Goal: Task Accomplishment & Management: Use online tool/utility

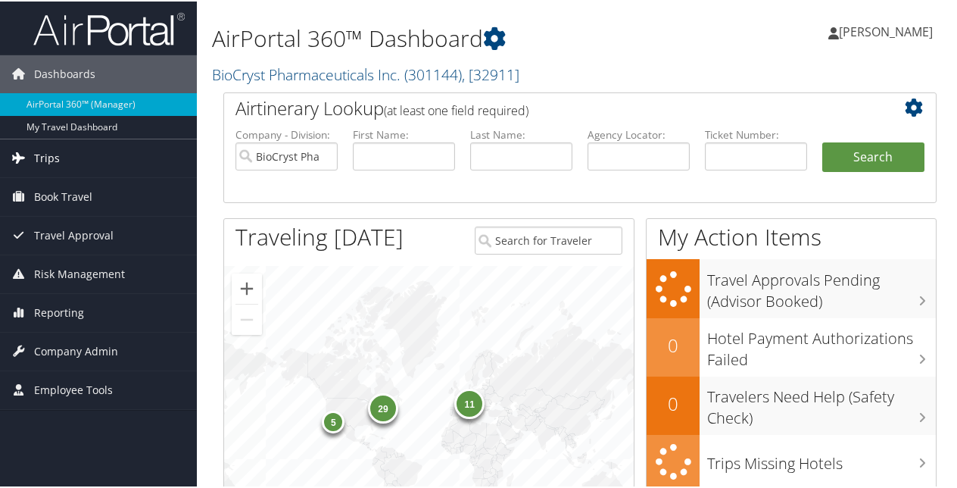
click at [48, 158] on span "Trips" at bounding box center [47, 157] width 26 height 38
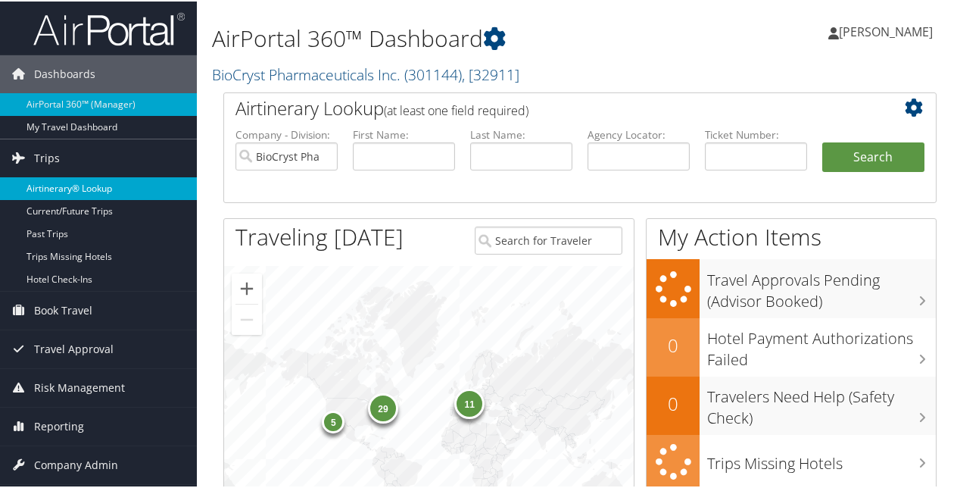
click at [60, 182] on link "Airtinerary® Lookup" at bounding box center [98, 187] width 197 height 23
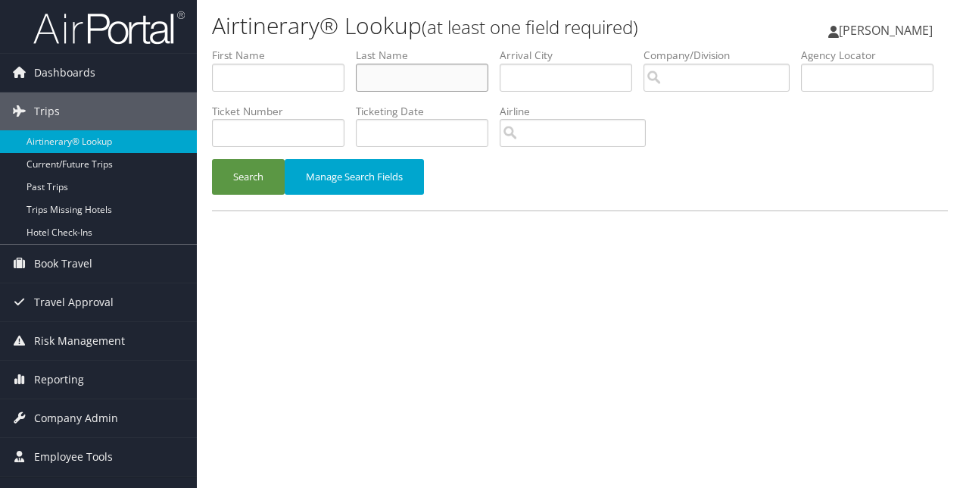
paste input "Quintiliani"
type input "Quintiliani"
click at [245, 177] on button "Search" at bounding box center [248, 177] width 73 height 36
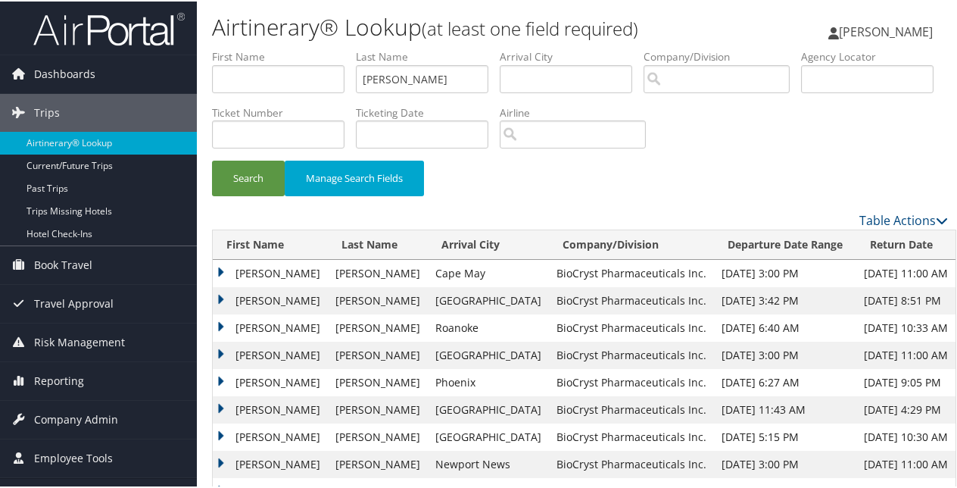
click at [221, 378] on td "JESSE" at bounding box center [270, 380] width 115 height 27
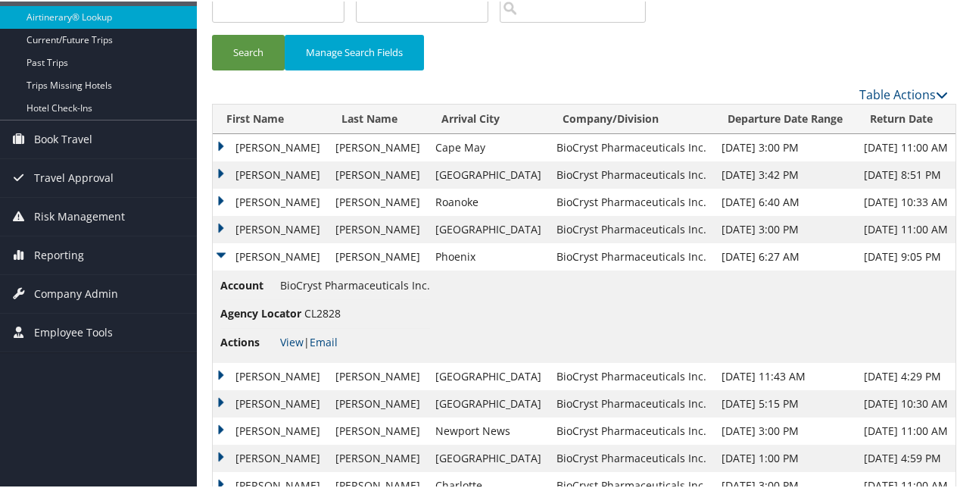
scroll to position [151, 0]
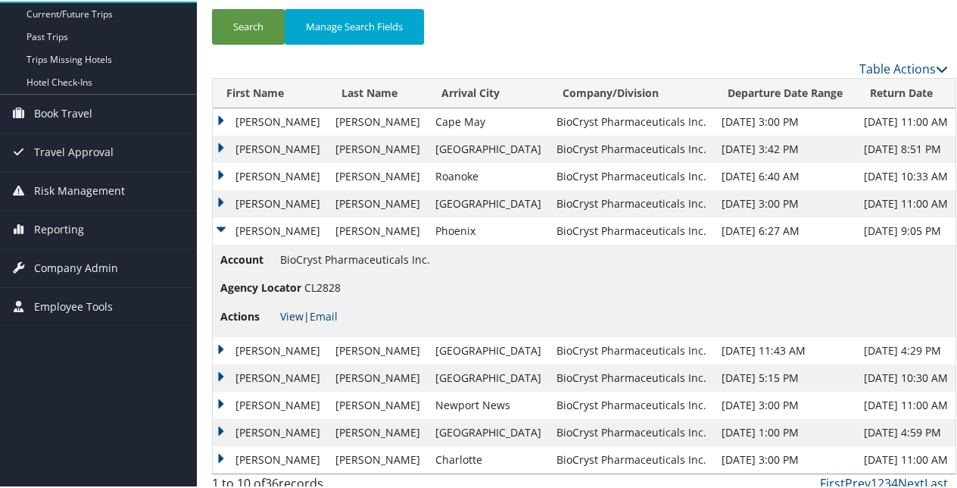
click at [296, 309] on link "View" at bounding box center [291, 314] width 23 height 14
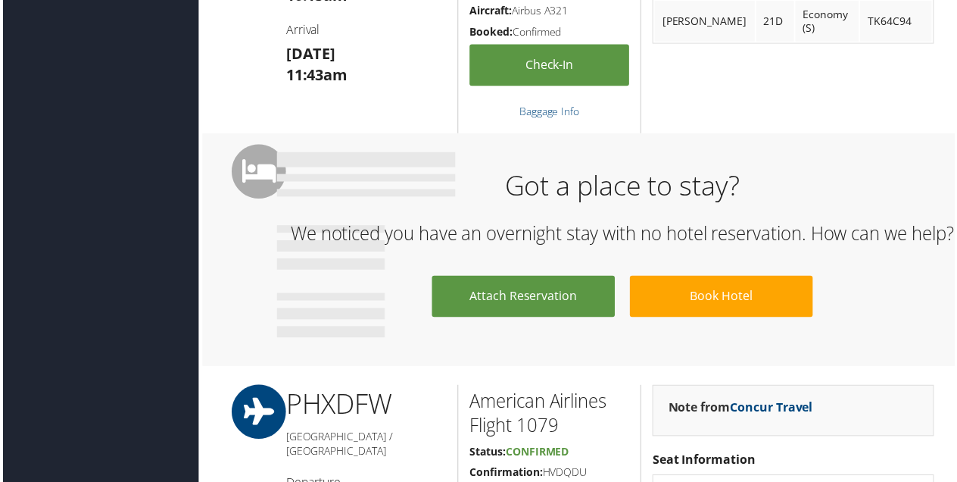
scroll to position [985, 0]
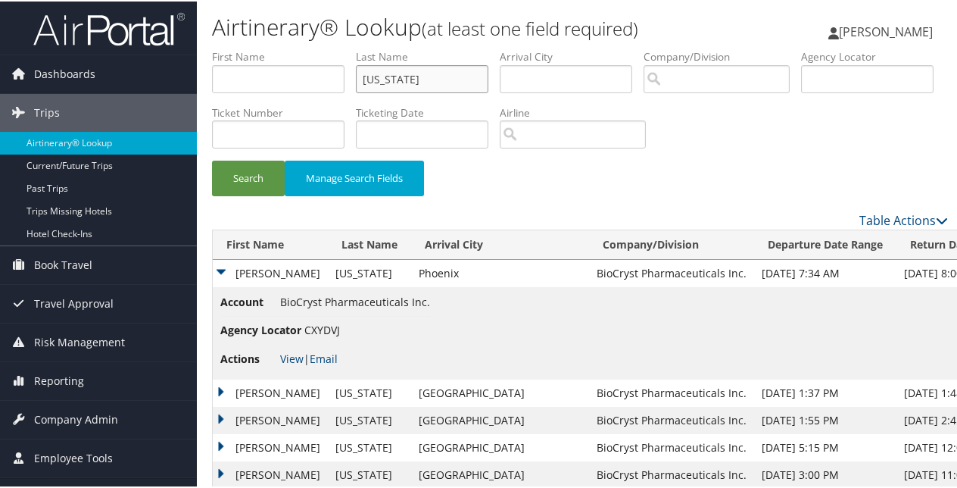
drag, startPoint x: 431, startPoint y: 77, endPoint x: 276, endPoint y: 65, distance: 155.0
click at [276, 48] on ul "First Name Last Name [US_STATE] Departure City Arrival City Company/Division Ai…" at bounding box center [580, 48] width 736 height 0
click at [212, 159] on button "Search" at bounding box center [248, 177] width 73 height 36
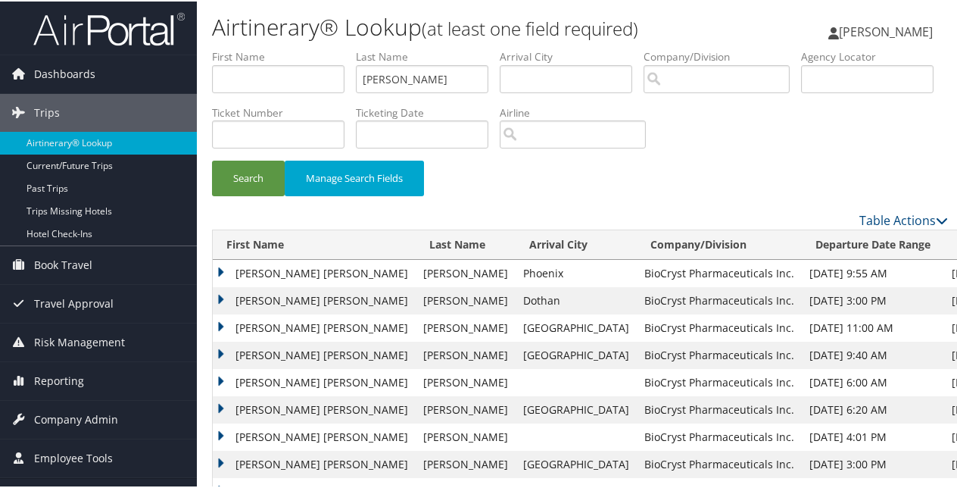
click at [220, 268] on td "CATHERINE DIANE" at bounding box center [314, 271] width 203 height 27
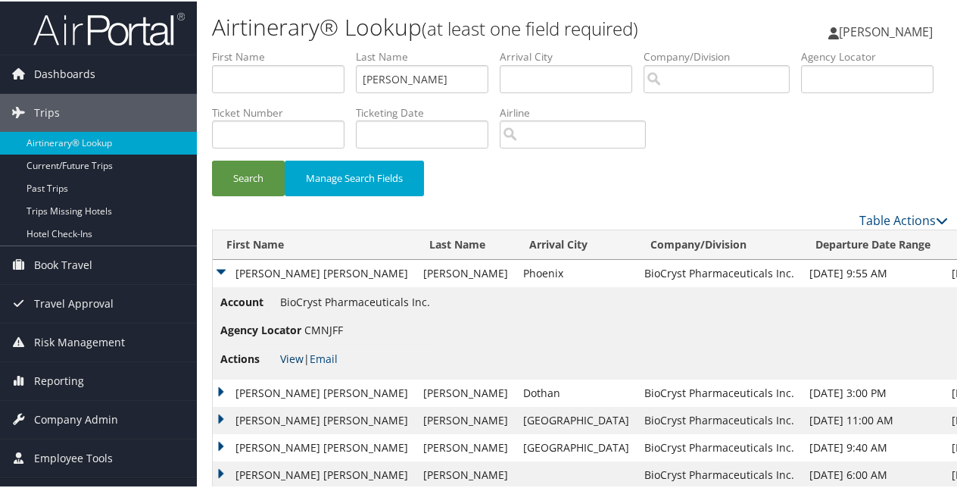
click at [292, 356] on link "View" at bounding box center [291, 357] width 23 height 14
drag, startPoint x: 438, startPoint y: 83, endPoint x: 304, endPoint y: 95, distance: 134.6
click at [304, 48] on ul "First Name Last Name Ramsey Departure City Arrival City Company/Division Airpor…" at bounding box center [580, 48] width 736 height 0
paste input "Salmeri"
click at [212, 159] on button "Search" at bounding box center [248, 177] width 73 height 36
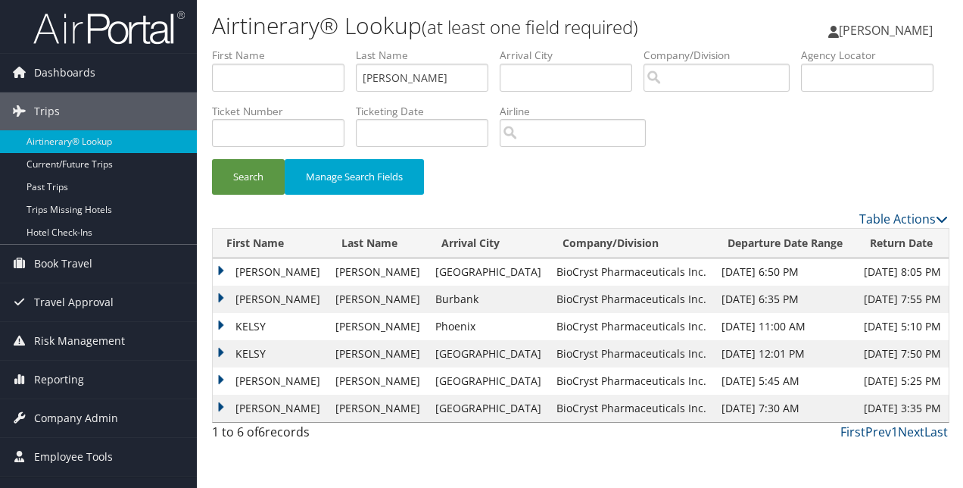
click at [221, 316] on td "KELSY" at bounding box center [270, 326] width 115 height 27
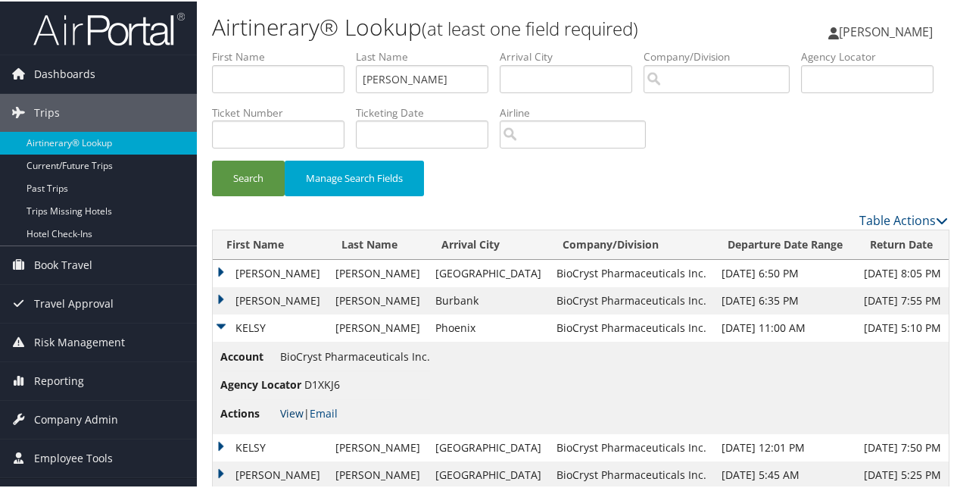
click at [292, 410] on link "View" at bounding box center [291, 411] width 23 height 14
drag, startPoint x: 404, startPoint y: 79, endPoint x: 344, endPoint y: 76, distance: 60.6
click at [344, 48] on ul "First Name Last Name Salmeri Departure City Arrival City Company/Division Airpo…" at bounding box center [580, 48] width 736 height 0
paste input "ntiago"
click at [212, 159] on button "Search" at bounding box center [248, 177] width 73 height 36
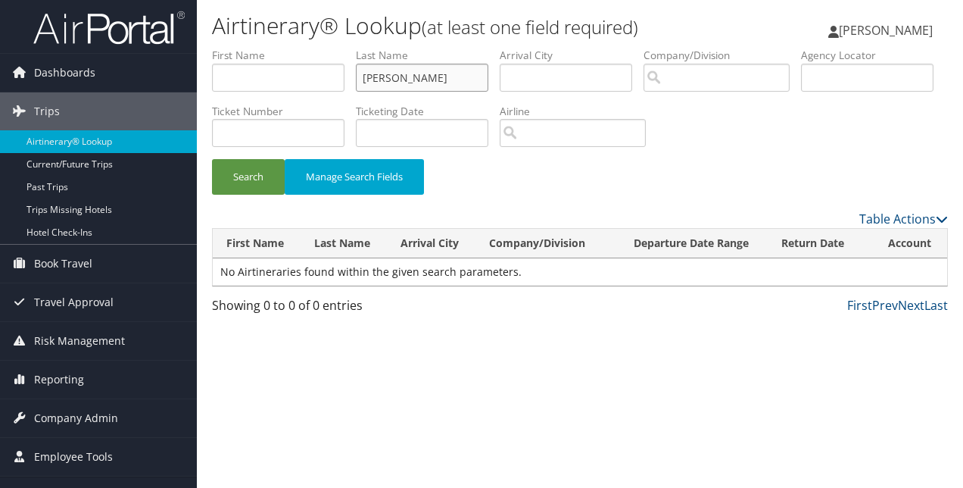
drag, startPoint x: 429, startPoint y: 76, endPoint x: 317, endPoint y: 62, distance: 113.7
click at [317, 48] on ul "First Name Last Name Santiago Departure City Arrival City Company/Division Airp…" at bounding box center [580, 48] width 736 height 0
paste input "chnetz-Murphy"
click at [212, 159] on button "Search" at bounding box center [248, 177] width 73 height 36
click at [407, 74] on input "Schnetz-Murphy" at bounding box center [422, 78] width 133 height 28
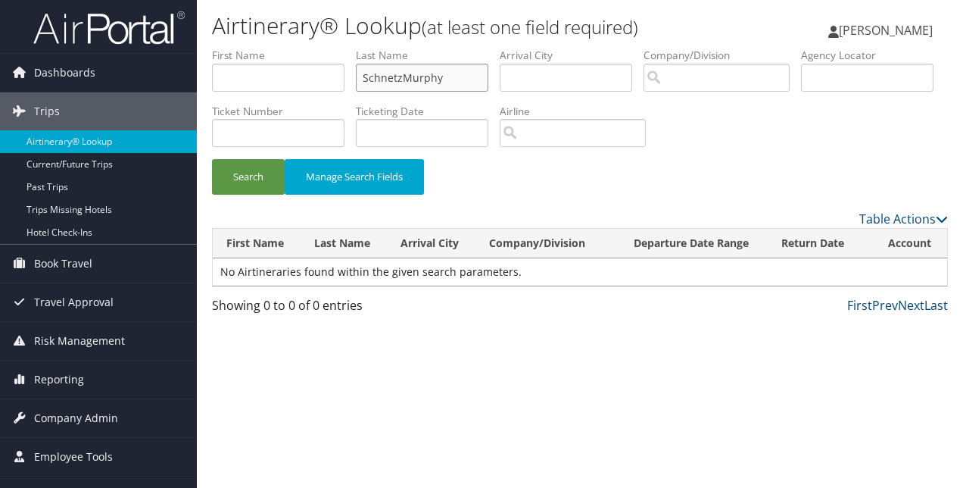
click at [212, 159] on button "Search" at bounding box center [248, 177] width 73 height 36
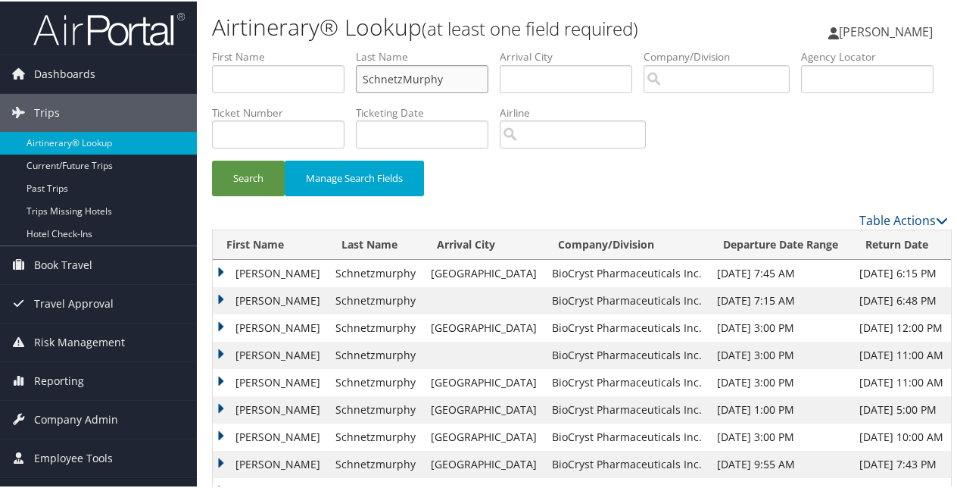
drag, startPoint x: 451, startPoint y: 11, endPoint x: 342, endPoint y: -12, distance: 112.1
click at [342, 0] on html "Menu Dashboards ► AirPortal 360™ (Manager) My Travel Dashboard Trips ► Airtiner…" at bounding box center [481, 244] width 963 height 488
paste input "rall"
click at [212, 159] on button "Search" at bounding box center [248, 177] width 73 height 36
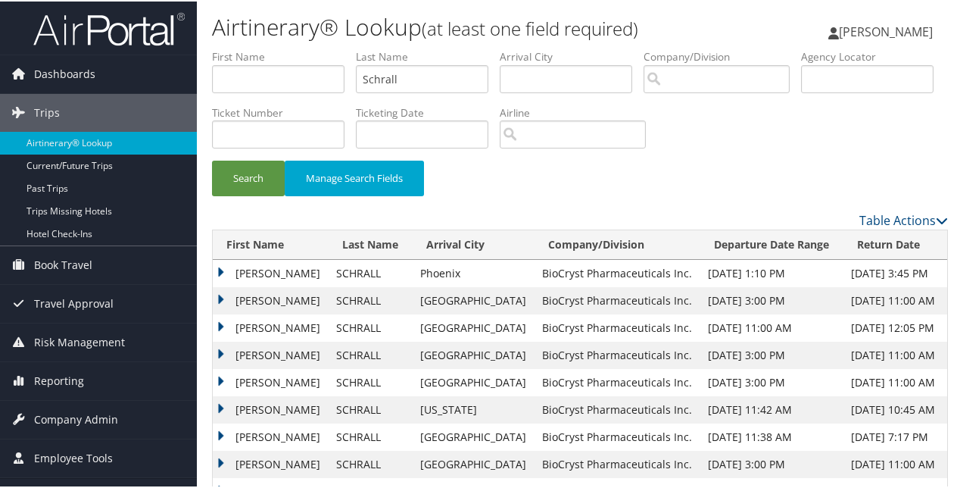
click at [223, 268] on td "ANNA WOOD" at bounding box center [271, 271] width 116 height 27
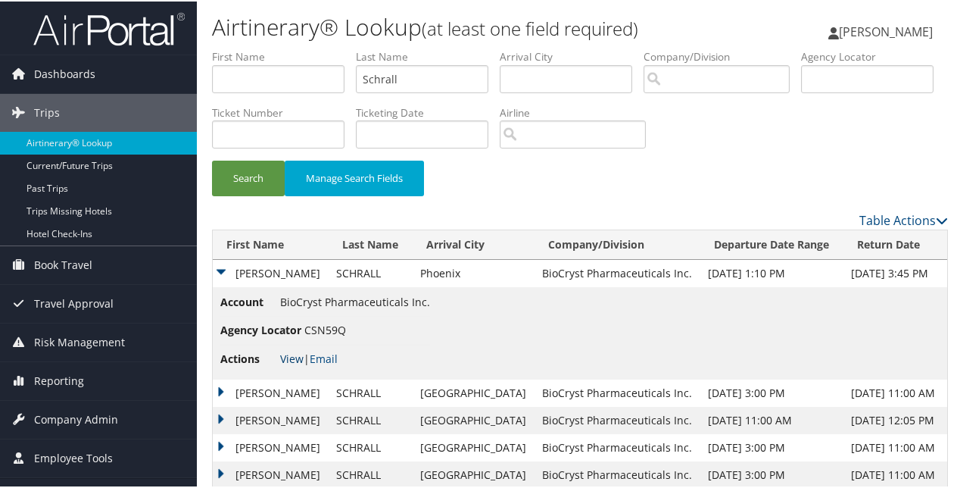
click at [294, 356] on link "View" at bounding box center [291, 357] width 23 height 14
drag, startPoint x: 423, startPoint y: 83, endPoint x: 356, endPoint y: 77, distance: 66.9
click at [356, 48] on ul "First Name Last Name Schrall Departure City Arrival City Company/Division Airpo…" at bounding box center [580, 48] width 736 height 0
paste input "ubert"
click at [212, 159] on button "Search" at bounding box center [248, 177] width 73 height 36
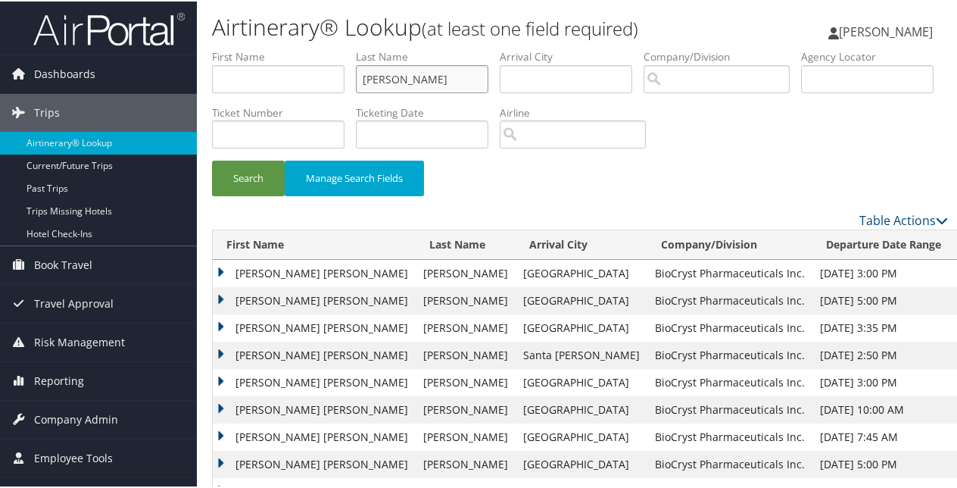
drag, startPoint x: 372, startPoint y: 81, endPoint x: 336, endPoint y: 81, distance: 35.6
click at [336, 48] on ul "First Name Last Name Schubert Departure City Arrival City Company/Division Airp…" at bounding box center [580, 48] width 736 height 0
paste input "haposhnikov"
type input "Shaposhnikov"
click at [212, 159] on button "Search" at bounding box center [248, 177] width 73 height 36
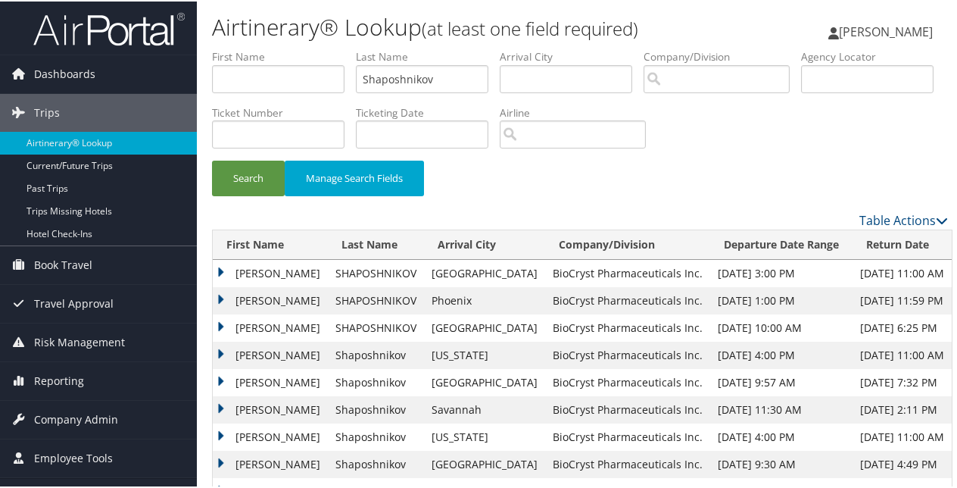
click at [220, 298] on td "TAMARA" at bounding box center [270, 299] width 115 height 27
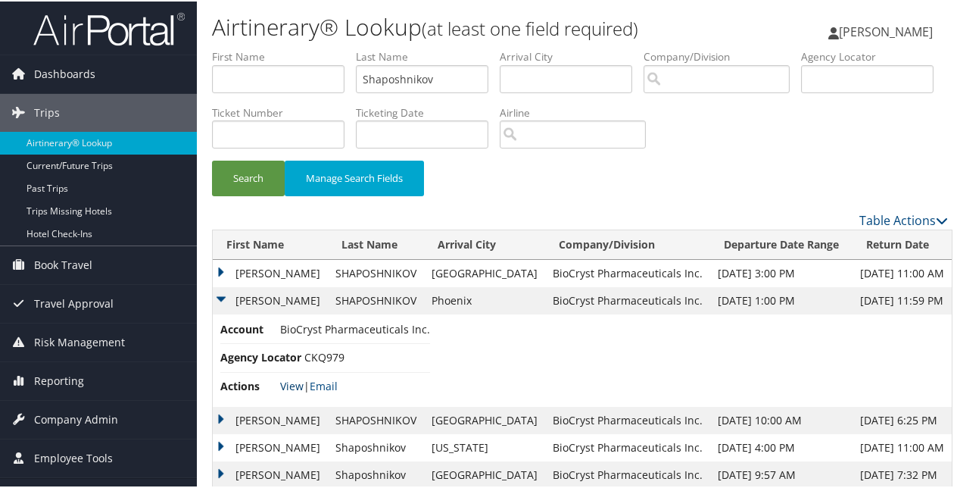
click at [286, 379] on link "View" at bounding box center [291, 384] width 23 height 14
drag, startPoint x: 438, startPoint y: 75, endPoint x: 357, endPoint y: 59, distance: 82.6
click at [356, 48] on ul "First Name Last Name Shaposhnikov Departure City Arrival City Company/Division …" at bounding box center [580, 48] width 736 height 0
type input "washington"
type input "monte"
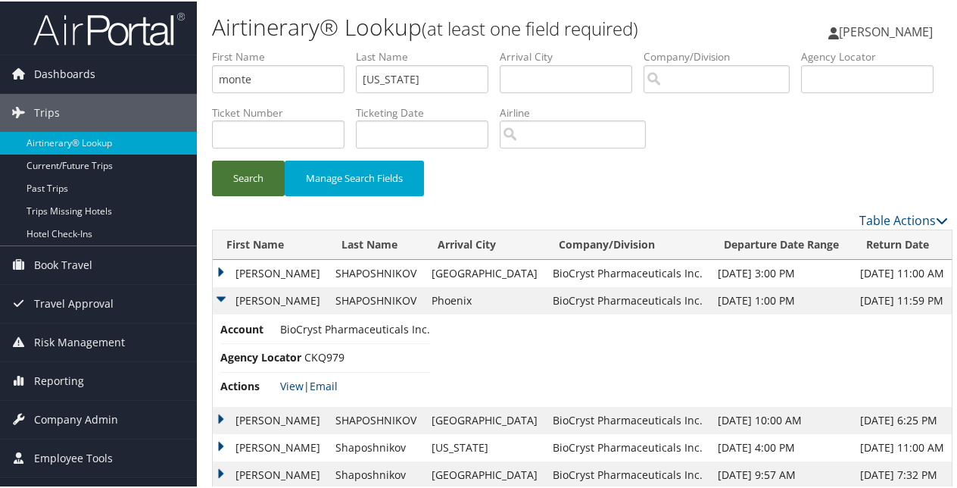
click at [231, 181] on button "Search" at bounding box center [248, 177] width 73 height 36
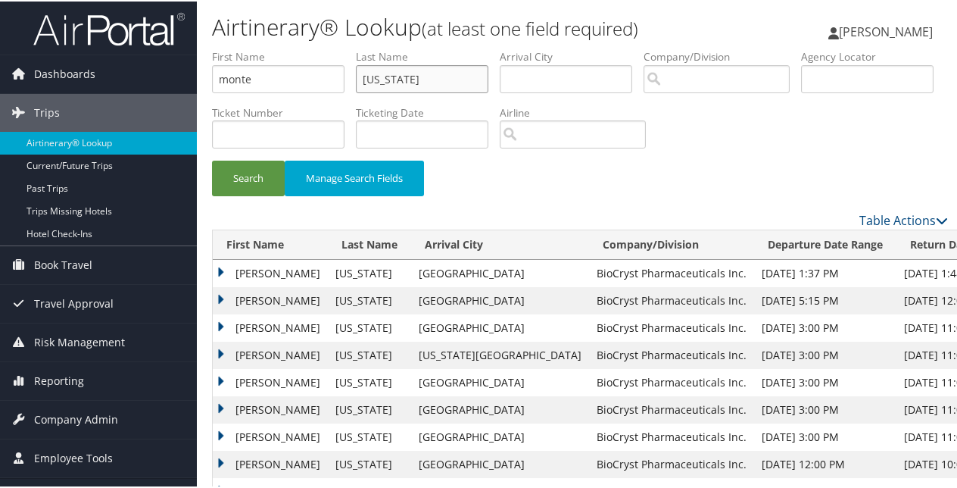
drag, startPoint x: 438, startPoint y: 86, endPoint x: 342, endPoint y: 71, distance: 97.4
click at [342, 48] on ul "First Name monte Last Name washington Departure City Arrival City Company/Divis…" at bounding box center [580, 48] width 736 height 0
type input "sizemore"
drag, startPoint x: 220, startPoint y: 76, endPoint x: 177, endPoint y: 76, distance: 42.4
click at [177, 76] on div "Dashboards AirPortal 360™ (Manager) My Travel Dashboard Trips Airtinerary® Look…" at bounding box center [481, 278] width 963 height 557
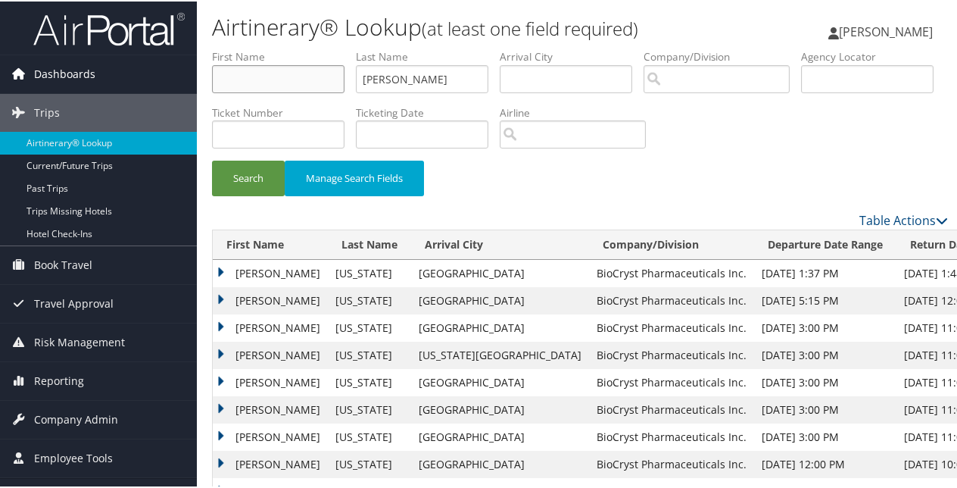
click at [212, 159] on button "Search" at bounding box center [248, 177] width 73 height 36
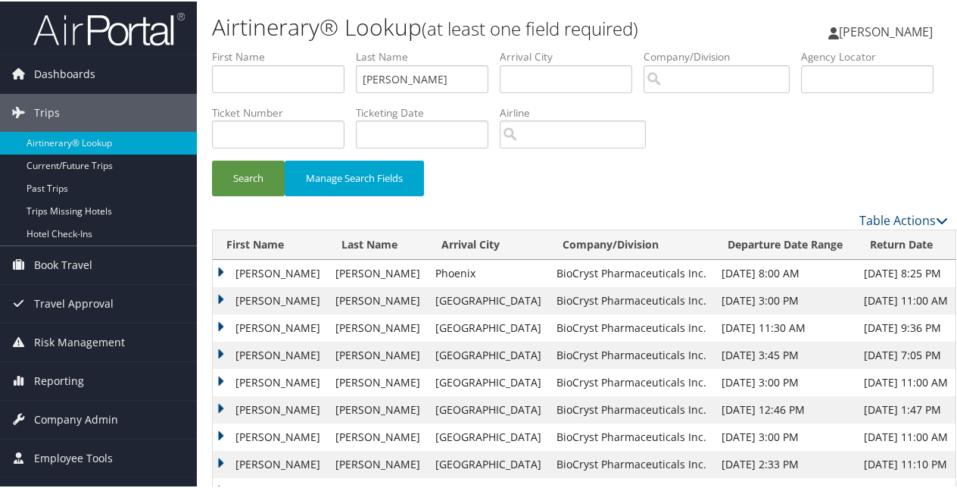
click at [222, 271] on td "MARNIE RAE" at bounding box center [270, 271] width 115 height 27
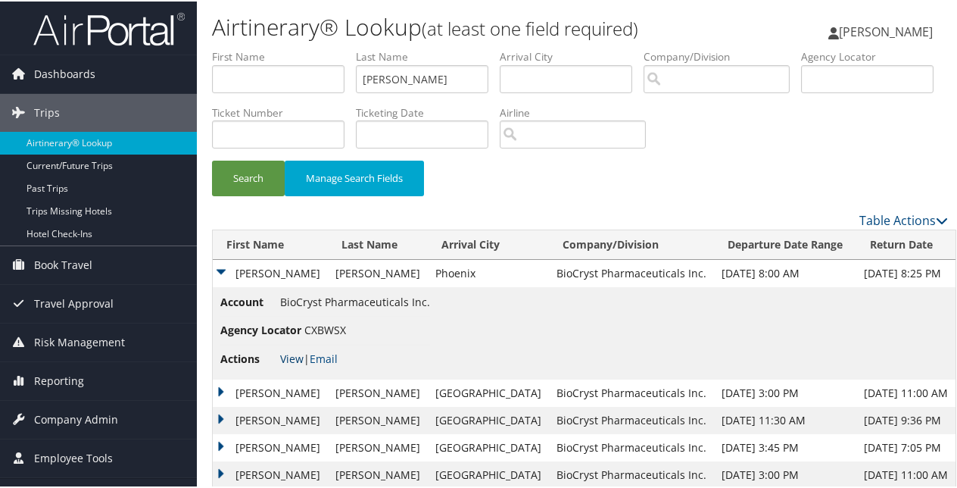
click at [292, 356] on link "View" at bounding box center [291, 357] width 23 height 14
drag, startPoint x: 413, startPoint y: 76, endPoint x: 322, endPoint y: 64, distance: 91.6
click at [322, 48] on ul "First Name Last Name sizemore Departure City Arrival City Company/Division Airp…" at bounding box center [580, 48] width 736 height 0
paste input "Skipworth"
type input "Skipworth"
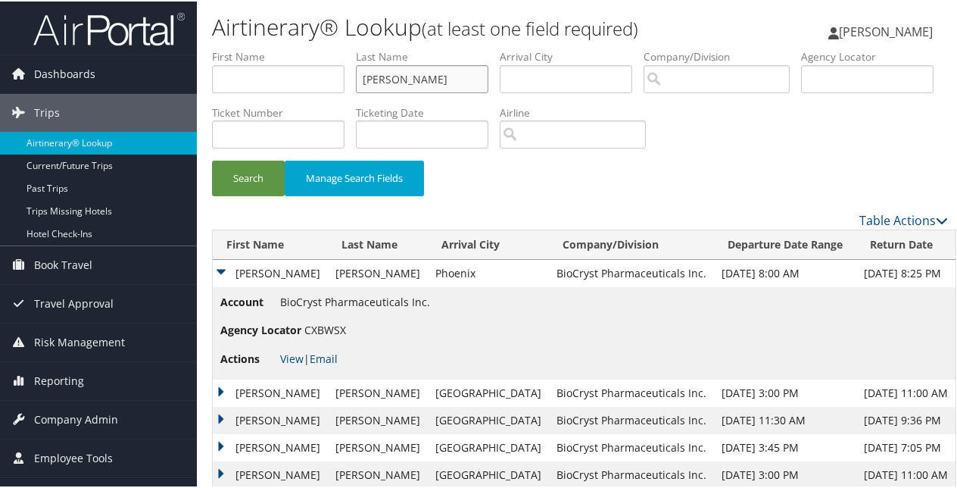
click at [212, 159] on button "Search" at bounding box center [248, 177] width 73 height 36
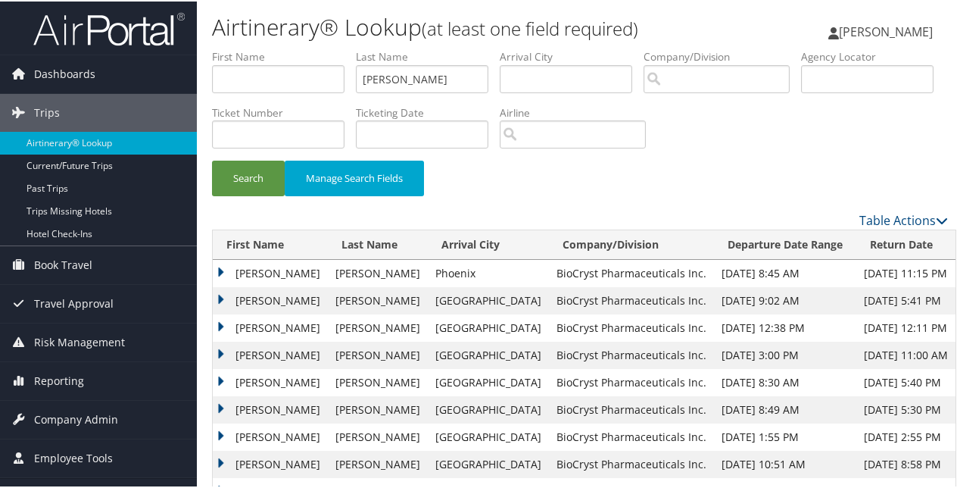
click at [223, 260] on td "DESIREE TERREZ" at bounding box center [270, 271] width 115 height 27
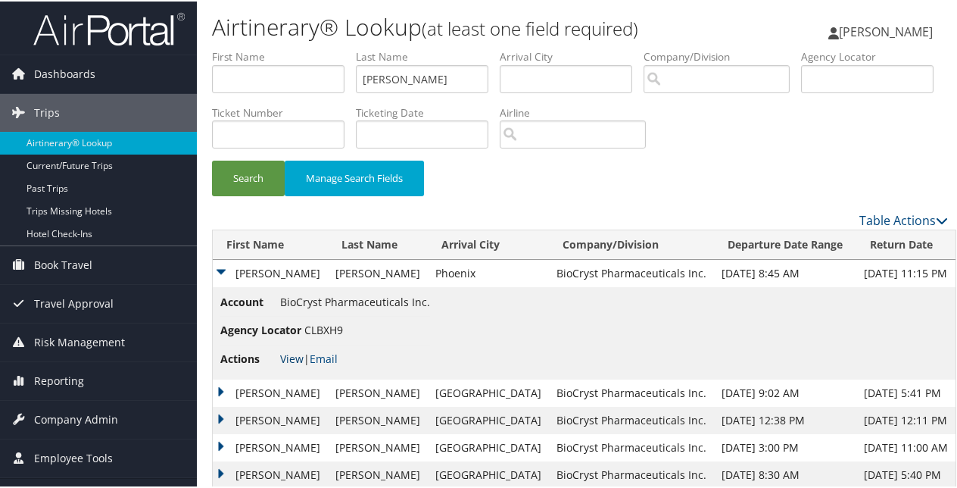
click at [292, 356] on link "View" at bounding box center [291, 357] width 23 height 14
drag, startPoint x: 428, startPoint y: 77, endPoint x: 295, endPoint y: 76, distance: 133.3
click at [295, 48] on ul "First Name Last Name Skipworth Departure City Arrival City Company/Division Air…" at bounding box center [580, 48] width 736 height 0
paste input "Ray"
click at [295, 77] on input "Ray" at bounding box center [278, 78] width 133 height 28
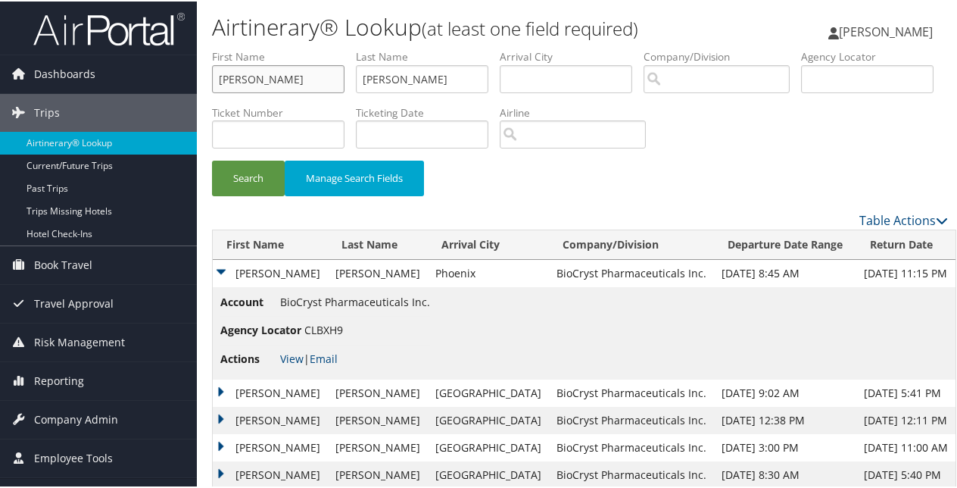
type input "Ray"
drag, startPoint x: 427, startPoint y: 74, endPoint x: 334, endPoint y: 62, distance: 93.9
click at [334, 48] on ul "First Name Ray Last Name Skipworth Departure City Arrival City Company/Division…" at bounding box center [580, 48] width 736 height 0
type input "Ray"
drag, startPoint x: 236, startPoint y: 77, endPoint x: 183, endPoint y: 70, distance: 54.3
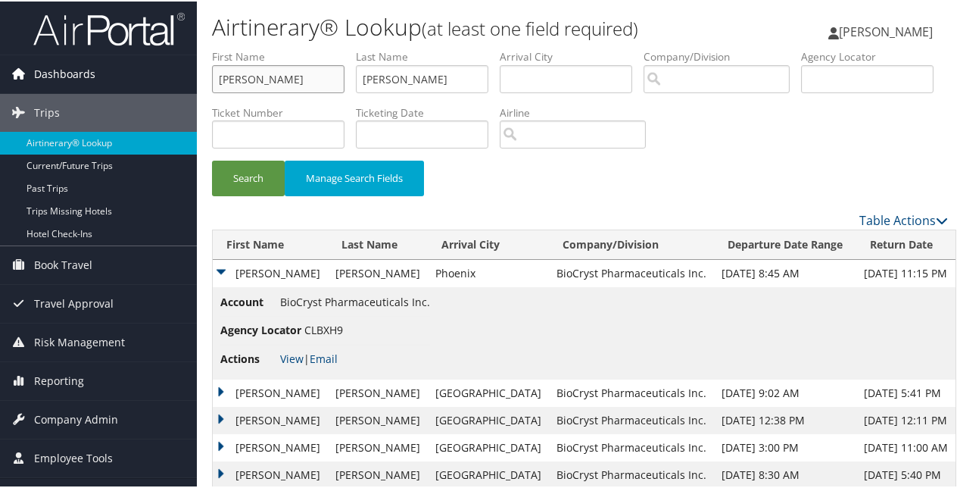
click at [183, 70] on div "Dashboards AirPortal 360™ (Manager) My Travel Dashboard Trips Airtinerary® Look…" at bounding box center [481, 325] width 963 height 650
click at [254, 168] on button "Search" at bounding box center [248, 177] width 73 height 36
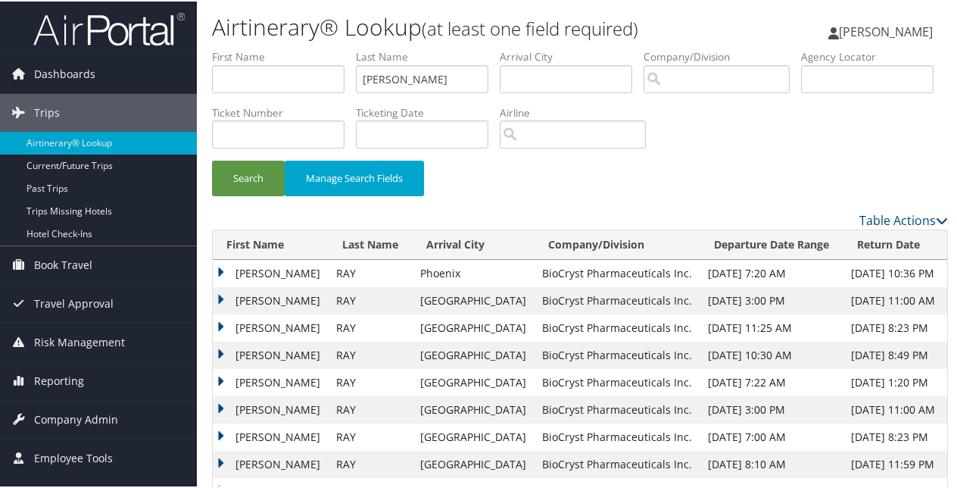
click at [220, 269] on td "TAMARA JEAN" at bounding box center [271, 271] width 116 height 27
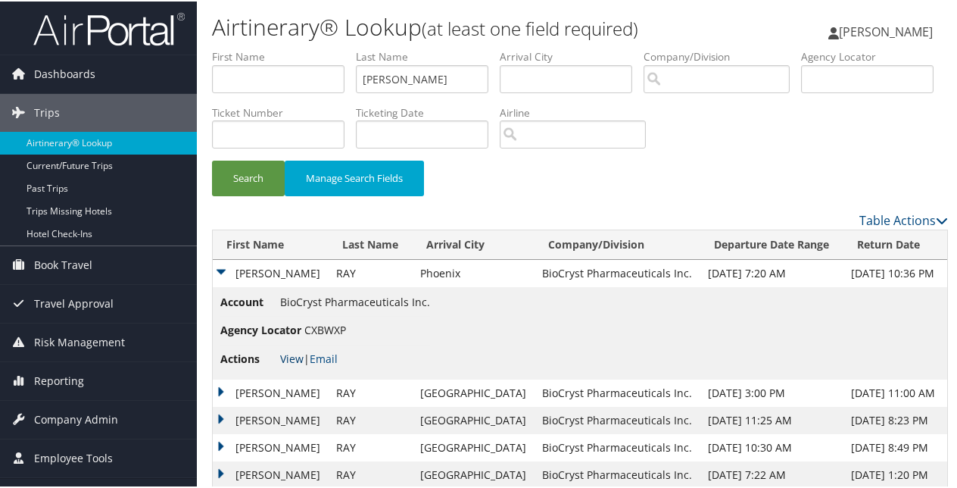
click at [286, 356] on link "View" at bounding box center [291, 357] width 23 height 14
drag, startPoint x: 368, startPoint y: 71, endPoint x: 328, endPoint y: 71, distance: 40.1
click at [328, 48] on ul "First Name Last Name Ray Departure City Arrival City Company/Division Airport/C…" at bounding box center [580, 48] width 736 height 0
paste input "Sperr"
click at [212, 159] on button "Search" at bounding box center [248, 177] width 73 height 36
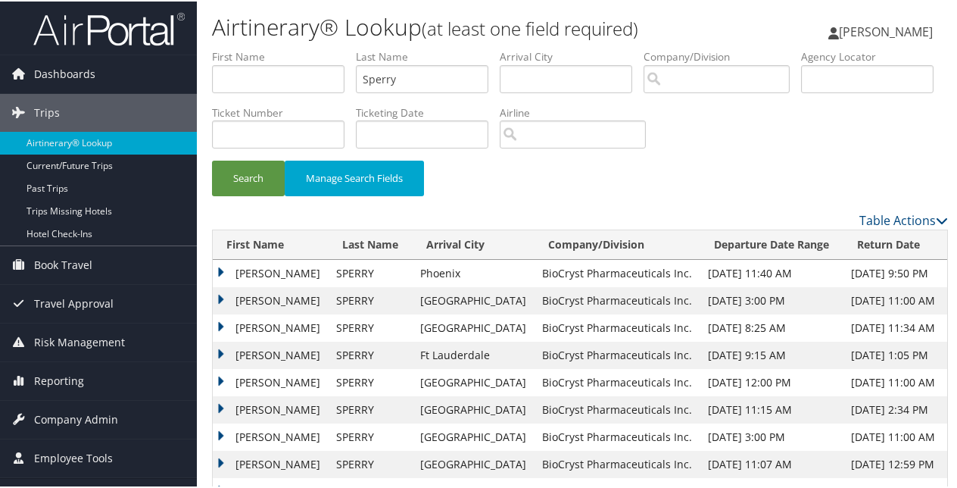
click at [218, 264] on td "TODD LAWRENCE" at bounding box center [271, 271] width 116 height 27
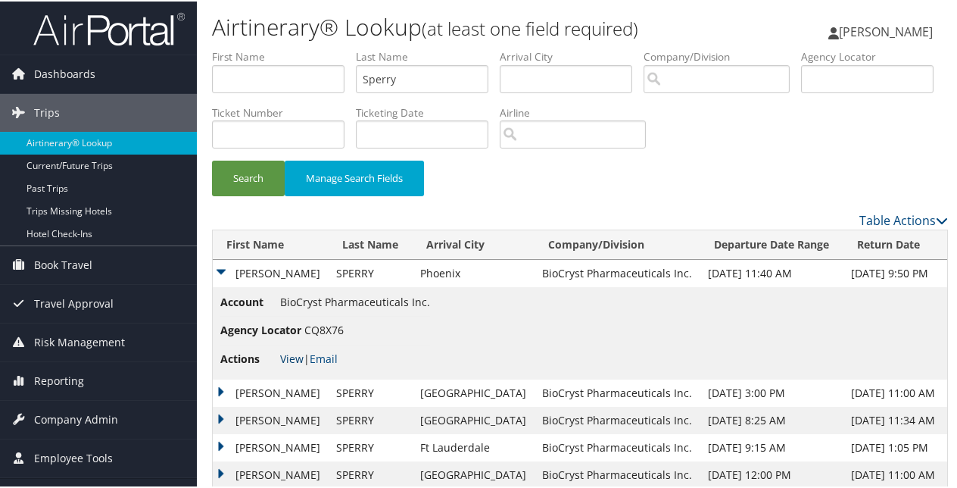
click at [289, 358] on link "View" at bounding box center [291, 357] width 23 height 14
drag, startPoint x: 365, startPoint y: 66, endPoint x: 347, endPoint y: 70, distance: 18.6
click at [349, 48] on ul "First Name Last Name Sperry Departure City Arrival City Company/Division Airpor…" at bounding box center [580, 48] width 736 height 0
paste input "tewart"
click at [212, 159] on button "Search" at bounding box center [248, 177] width 73 height 36
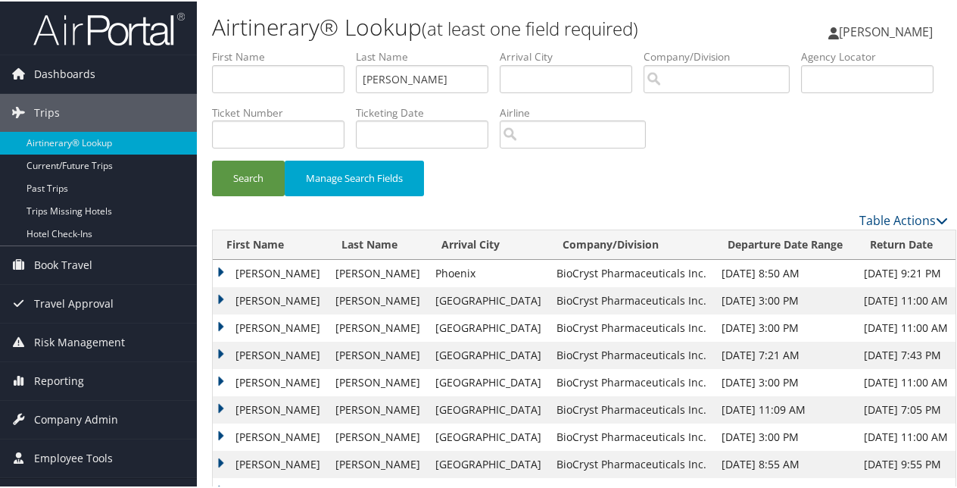
click at [223, 265] on td "TAKISHA ADELE" at bounding box center [270, 271] width 115 height 27
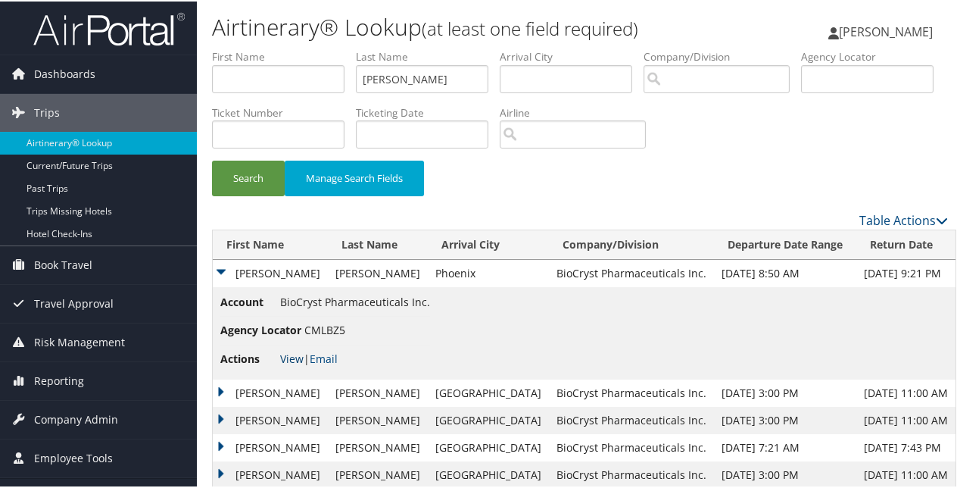
click at [286, 350] on link "View" at bounding box center [291, 357] width 23 height 14
drag, startPoint x: 449, startPoint y: 89, endPoint x: 323, endPoint y: 73, distance: 127.5
click at [325, 48] on ul "First Name Last Name Stewart Departure City Arrival City Company/Division Airpo…" at bounding box center [580, 48] width 736 height 0
paste input "Redfern"
click at [212, 159] on button "Search" at bounding box center [248, 177] width 73 height 36
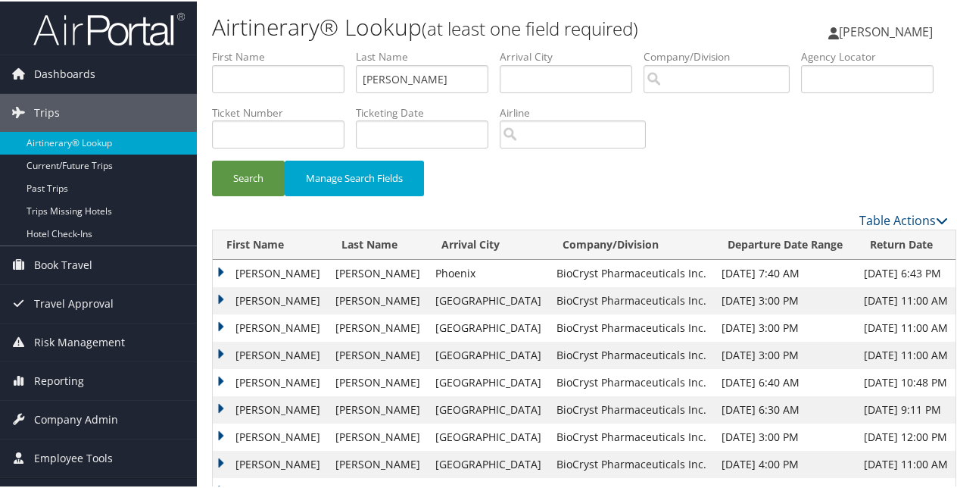
click at [220, 270] on td "STEFFANY LYNN" at bounding box center [270, 271] width 115 height 27
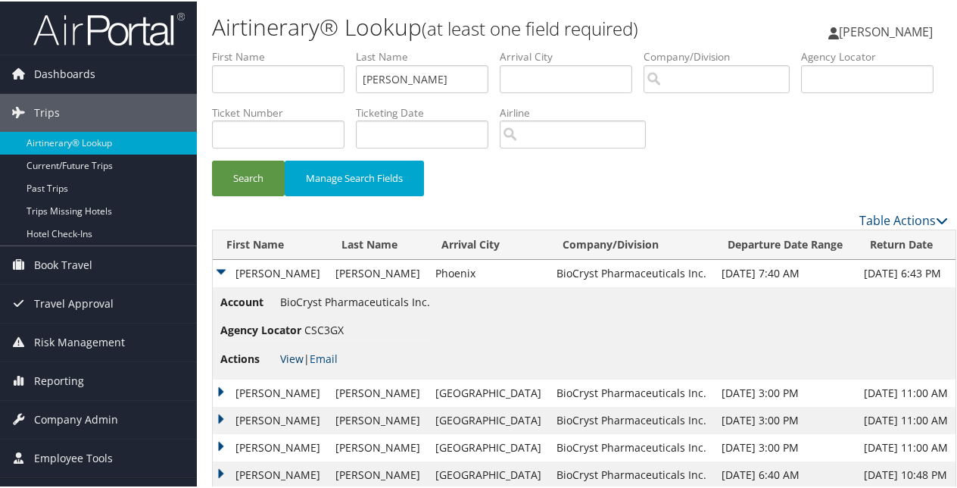
click at [295, 360] on link "View" at bounding box center [291, 357] width 23 height 14
drag, startPoint x: 416, startPoint y: 79, endPoint x: 327, endPoint y: 82, distance: 88.7
click at [327, 48] on ul "First Name Last Name Redfern Departure City Arrival City Company/Division Airpo…" at bounding box center [580, 48] width 736 height 0
paste input "ibes"
click at [212, 159] on button "Search" at bounding box center [248, 177] width 73 height 36
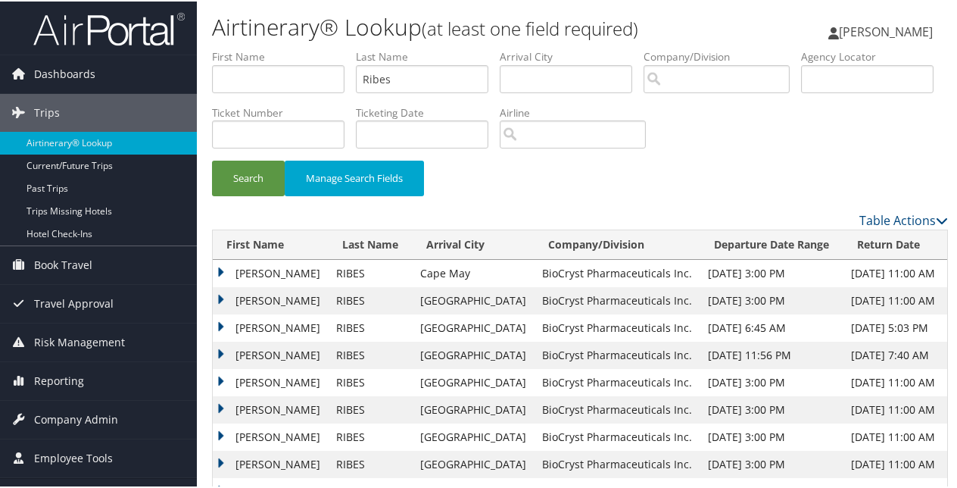
click at [217, 348] on td "MANUEL" at bounding box center [271, 353] width 116 height 27
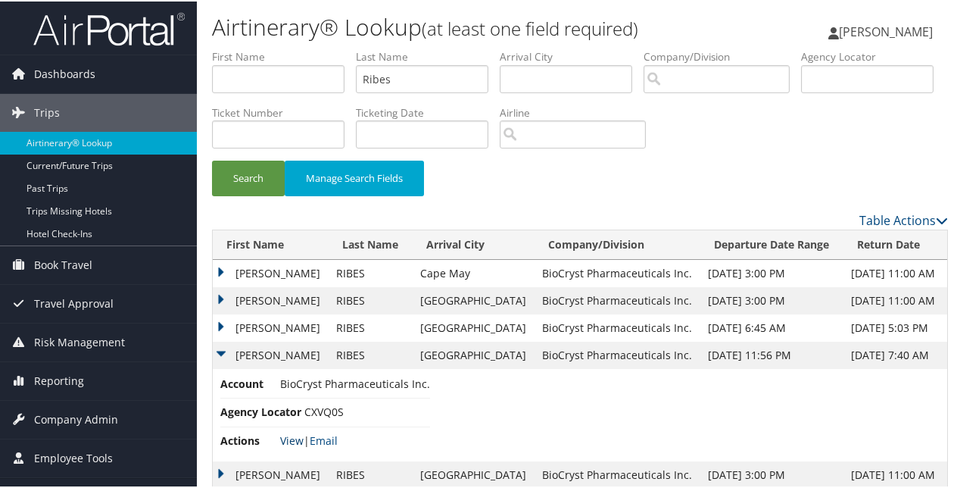
click at [292, 432] on link "View" at bounding box center [291, 439] width 23 height 14
drag, startPoint x: 429, startPoint y: 80, endPoint x: 305, endPoint y: 67, distance: 124.9
click at [305, 48] on ul "First Name Last Name Ribes Departure City Arrival City Company/Division Airport…" at bounding box center [580, 48] width 736 height 0
paste input "odrigues de Souza"
type input "Rodrigues de Souza"
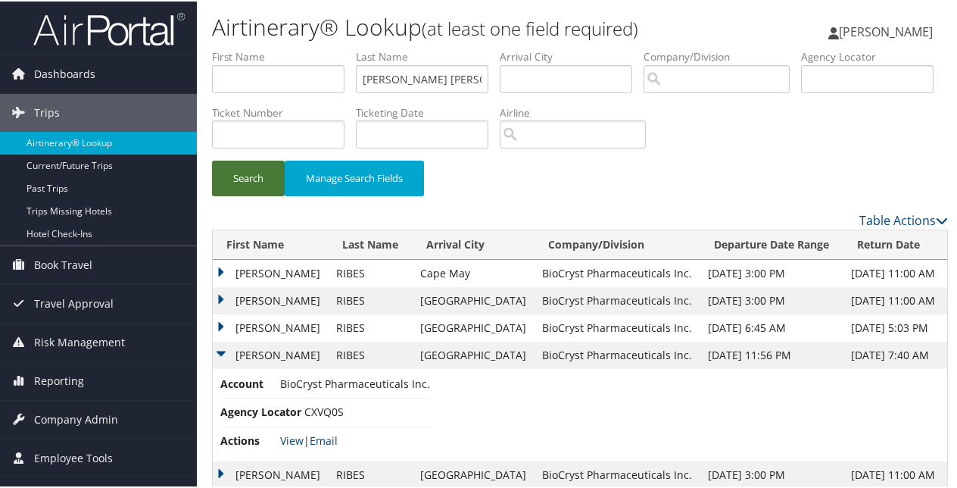
click at [257, 179] on button "Search" at bounding box center [248, 177] width 73 height 36
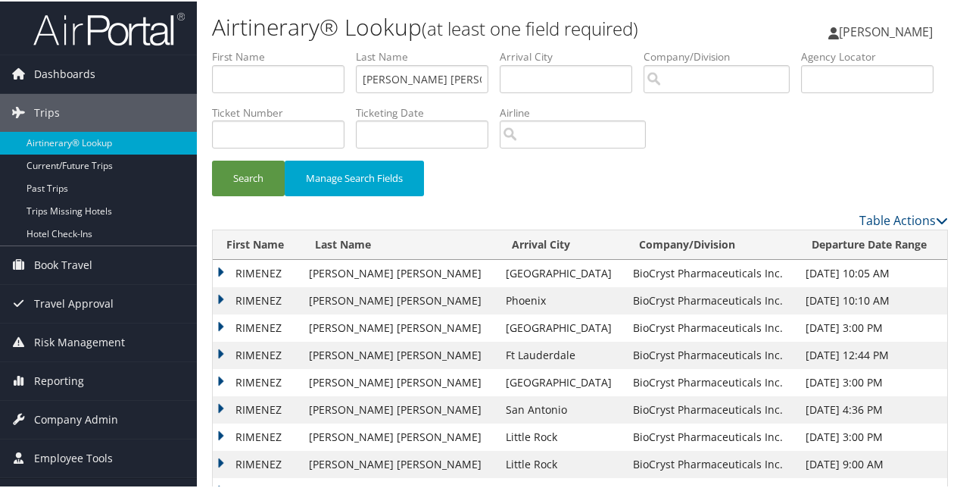
click at [220, 295] on td "RIMENEZ" at bounding box center [257, 299] width 89 height 27
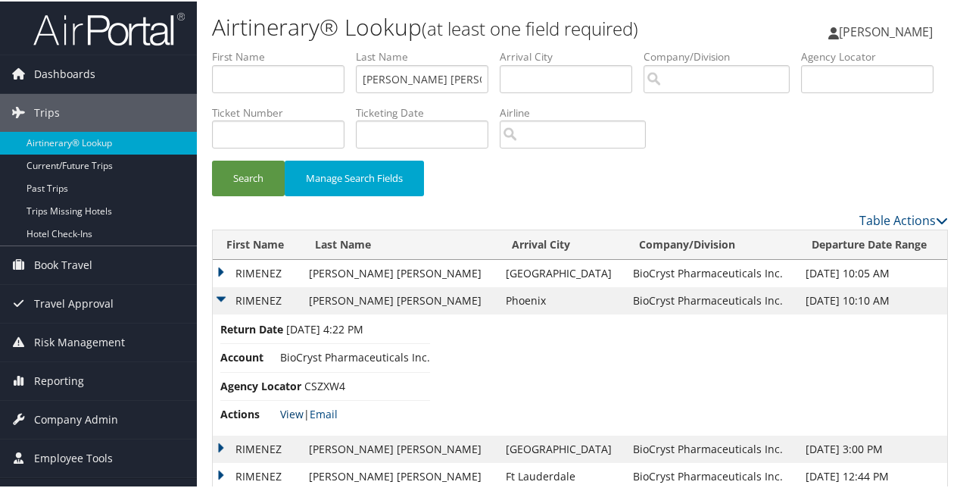
click at [298, 409] on link "View" at bounding box center [291, 412] width 23 height 14
drag, startPoint x: 360, startPoint y: 80, endPoint x: 486, endPoint y: 82, distance: 125.7
click at [486, 82] on input "Rodrigues de Souza" at bounding box center [422, 78] width 133 height 28
paste input "Rodriguez"
click at [276, 176] on button "Search" at bounding box center [248, 177] width 73 height 36
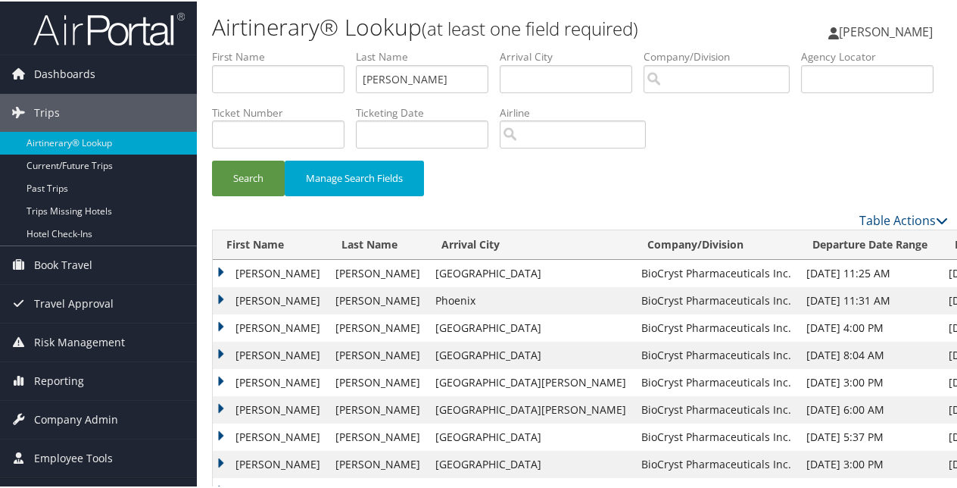
click at [224, 298] on td "JENNIFER BARTON" at bounding box center [270, 299] width 115 height 27
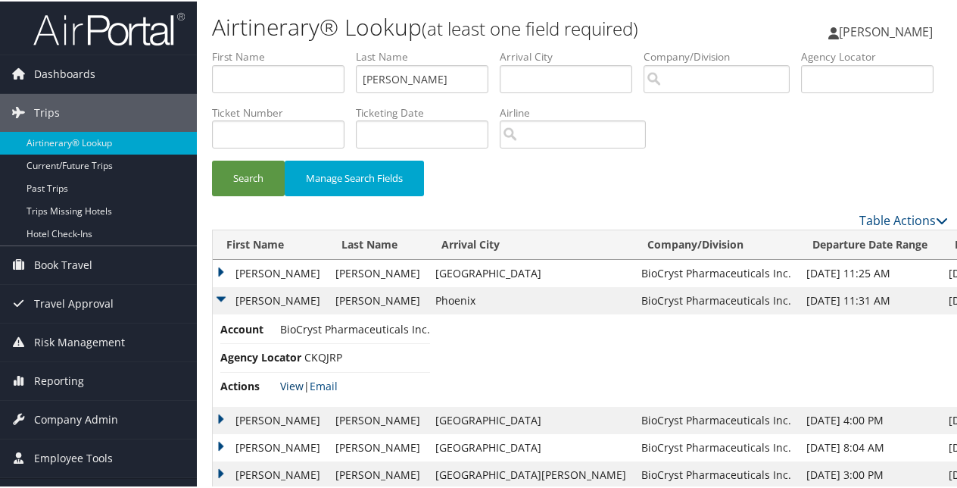
click at [291, 388] on link "View" at bounding box center [291, 384] width 23 height 14
click at [320, 48] on ul "First Name Last Name Rodriguez Departure City Arrival City Company/Division Air…" at bounding box center [580, 48] width 736 height 0
paste input "sselli"
click at [242, 181] on button "Search" at bounding box center [248, 177] width 73 height 36
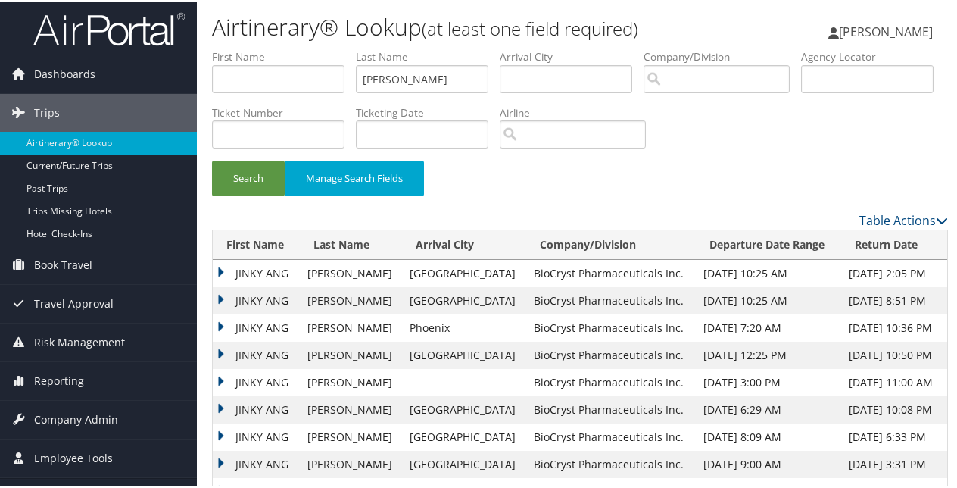
click at [218, 326] on td "JINKY ANG" at bounding box center [256, 326] width 87 height 27
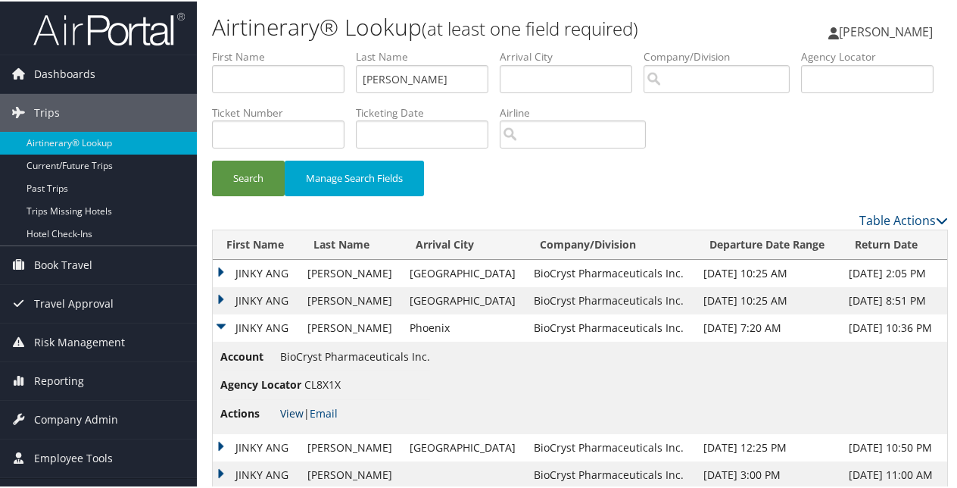
click at [295, 414] on link "View" at bounding box center [291, 411] width 23 height 14
drag, startPoint x: 417, startPoint y: 79, endPoint x: 353, endPoint y: 67, distance: 64.8
click at [353, 48] on ul "First Name Last Name Rosselli Departure City Arrival City Company/Division Airp…" at bounding box center [580, 48] width 736 height 0
paste input "wlett"
click at [353, 61] on label "First Name" at bounding box center [284, 55] width 144 height 15
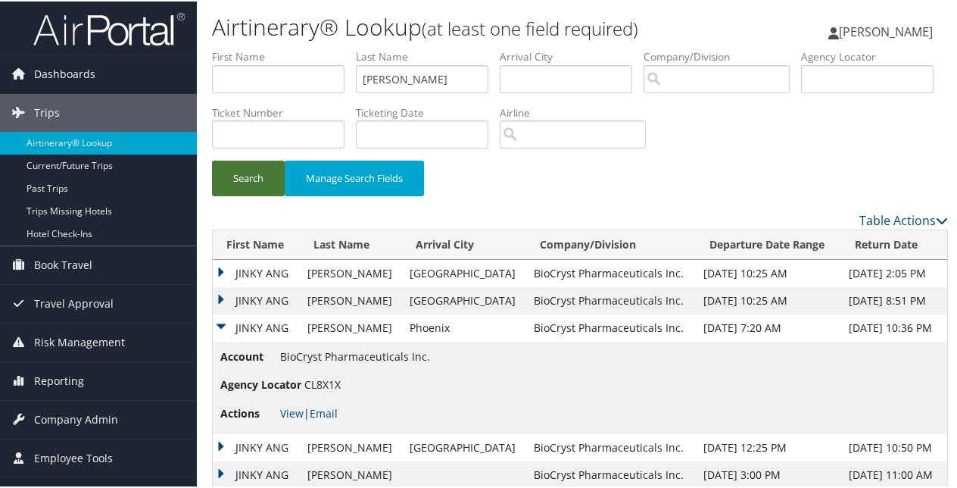
click at [254, 172] on button "Search" at bounding box center [248, 177] width 73 height 36
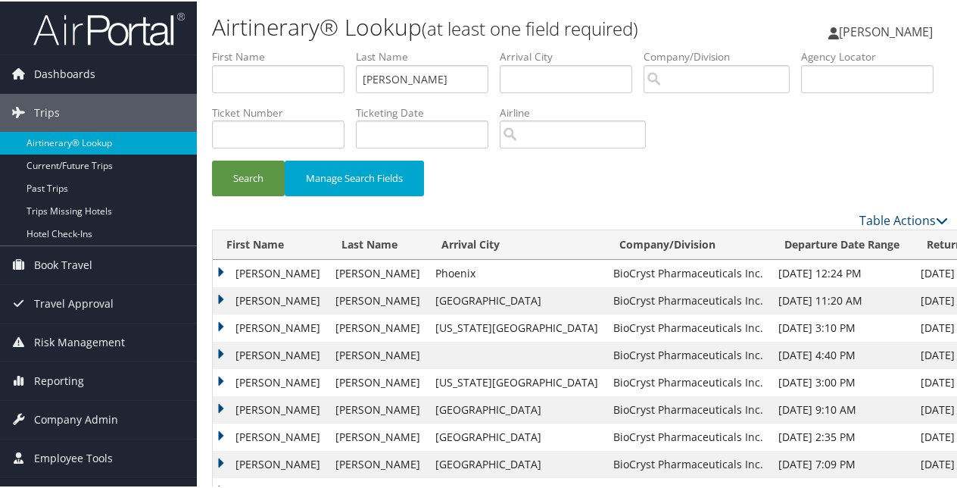
click at [221, 271] on td "ASHLEY" at bounding box center [270, 271] width 115 height 27
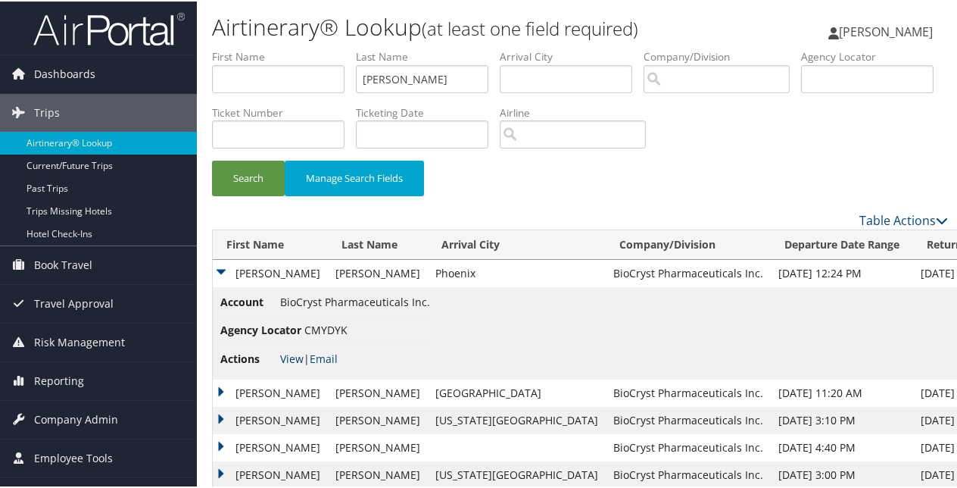
click at [298, 356] on link "View" at bounding box center [291, 357] width 23 height 14
drag, startPoint x: 429, startPoint y: 71, endPoint x: 203, endPoint y: 67, distance: 226.5
click at [212, 67] on form "First Name Last Name Rowlett Departure City Arrival City Company/Division Airpo…" at bounding box center [580, 129] width 736 height 162
click at [212, 159] on button "Search" at bounding box center [248, 177] width 73 height 36
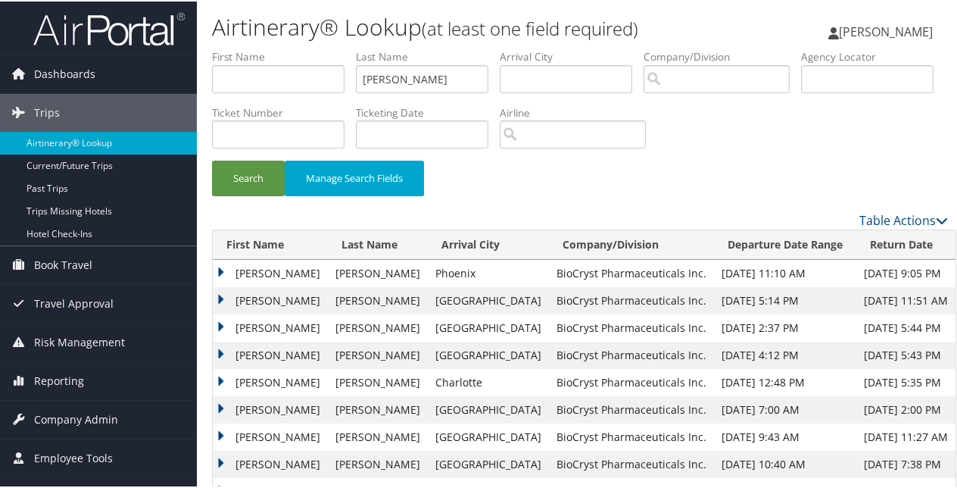
click at [223, 270] on td "REBECCA FISHMAN" at bounding box center [270, 271] width 115 height 27
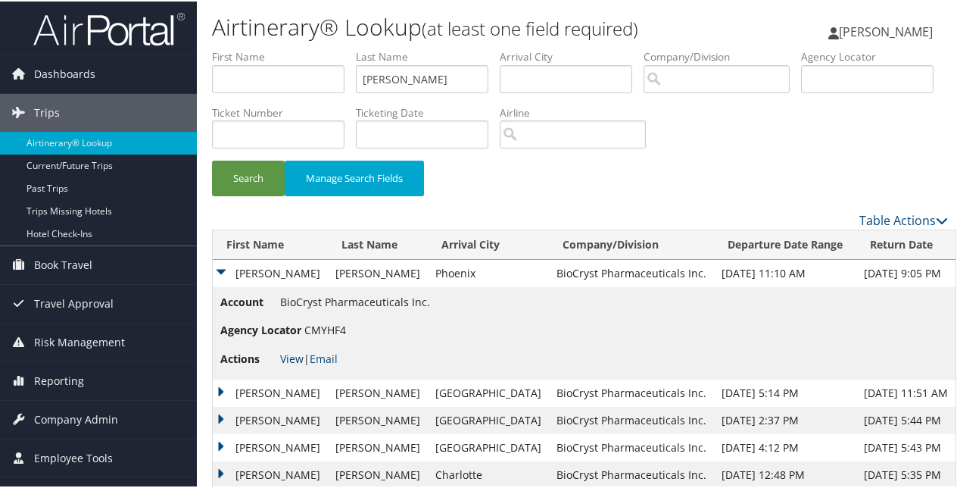
click at [294, 354] on link "View" at bounding box center [291, 357] width 23 height 14
drag, startPoint x: 407, startPoint y: 76, endPoint x: 327, endPoint y: 61, distance: 81.6
click at [327, 48] on ul "First Name Last Name Rubin Departure City Arrival City Company/Division Airport…" at bounding box center [580, 48] width 736 height 0
click at [212, 159] on button "Search" at bounding box center [248, 177] width 73 height 36
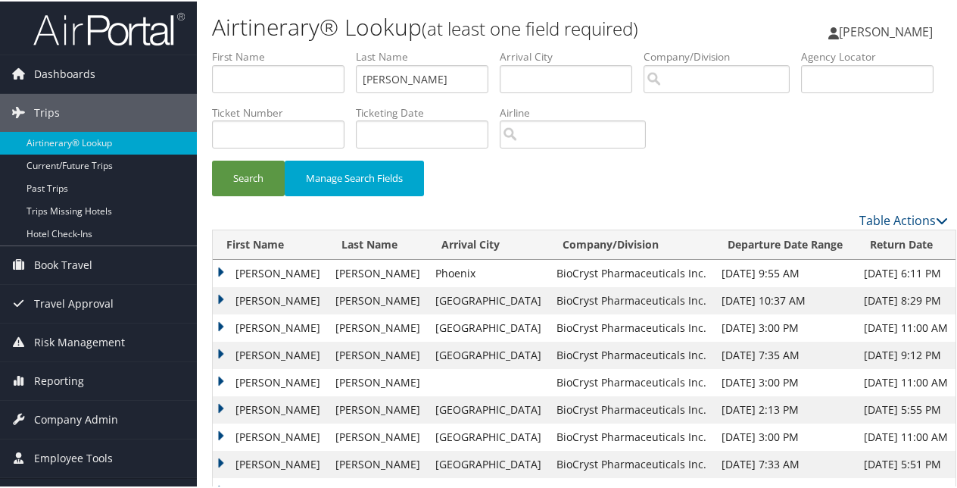
click at [217, 267] on td "PAUL FRANCIS" at bounding box center [270, 271] width 115 height 27
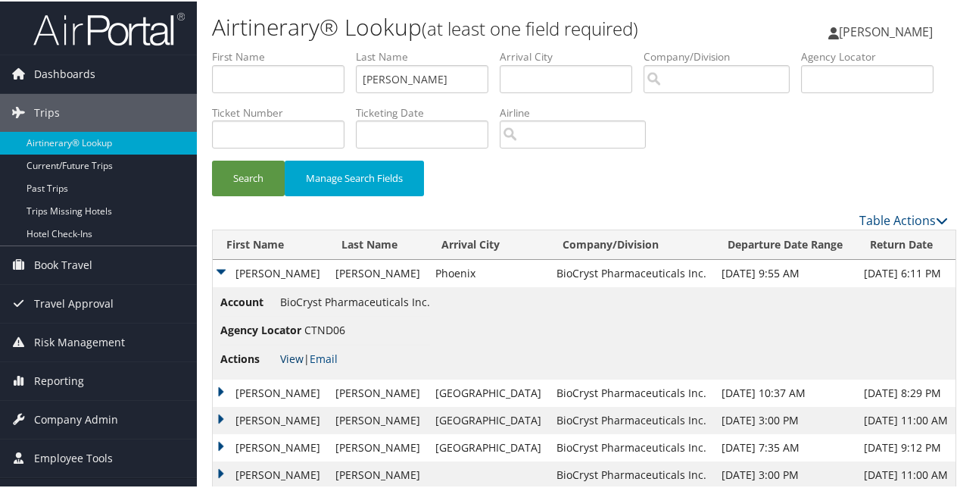
click at [296, 356] on link "View" at bounding box center [291, 357] width 23 height 14
click at [282, 352] on link "View" at bounding box center [291, 357] width 23 height 14
drag, startPoint x: 426, startPoint y: 75, endPoint x: 356, endPoint y: 70, distance: 69.9
click at [356, 48] on ul "First Name Last Name Sabo Departure City Arrival City Company/Division Airport/…" at bounding box center [580, 48] width 736 height 0
paste input "tevens"
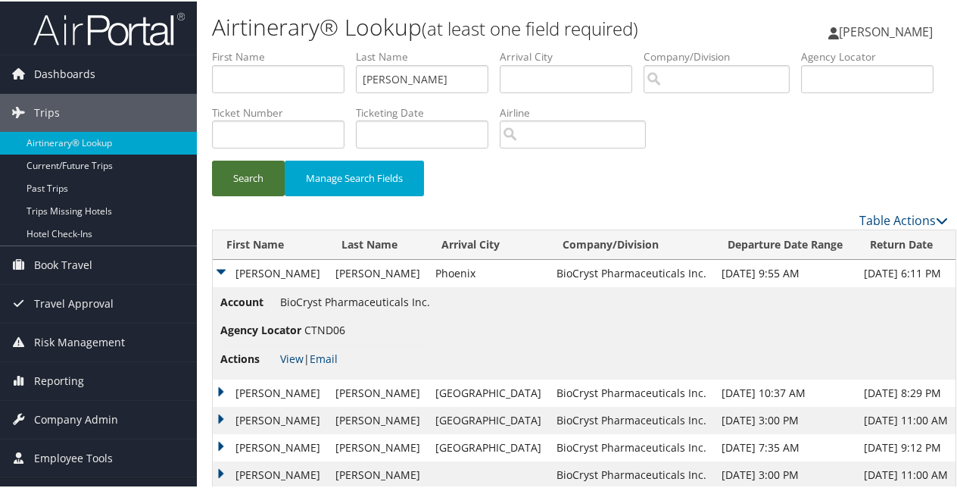
click at [263, 183] on button "Search" at bounding box center [248, 177] width 73 height 36
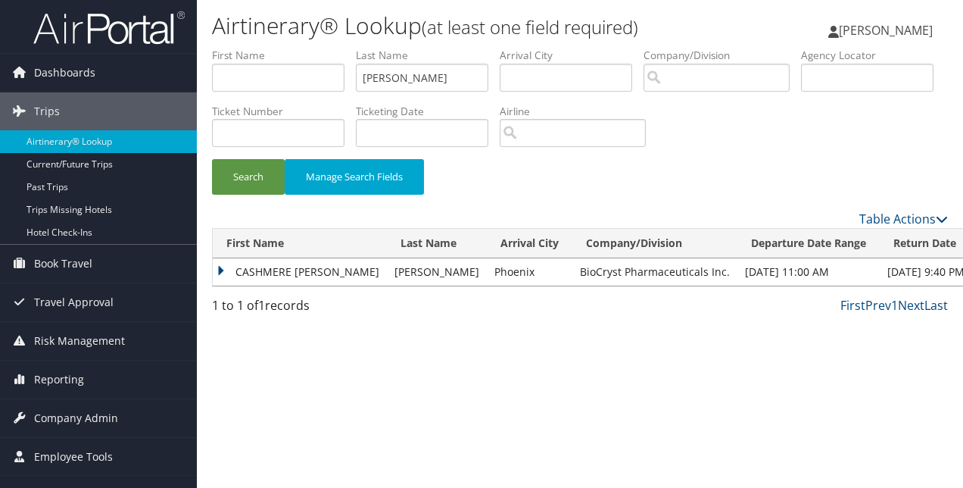
click at [291, 267] on td "CASHMERE ALEXIS" at bounding box center [300, 271] width 174 height 27
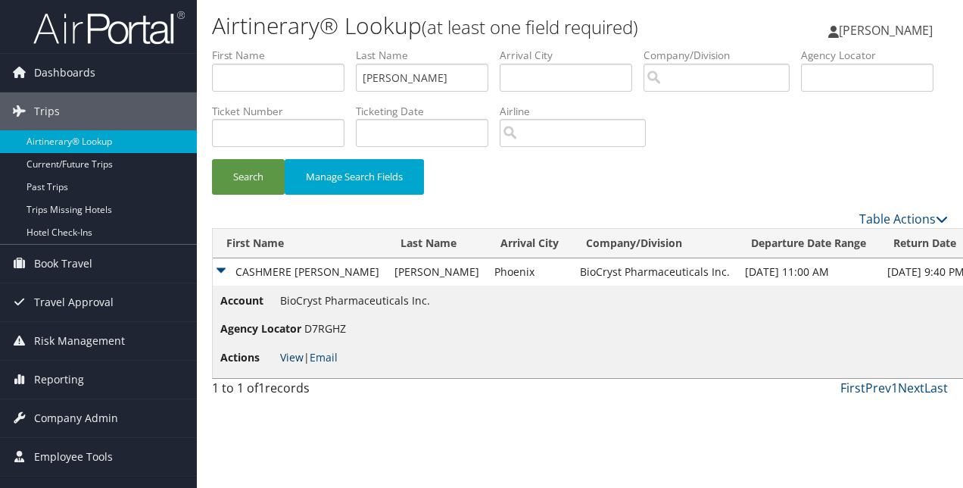
click at [300, 359] on link "View" at bounding box center [291, 357] width 23 height 14
drag, startPoint x: 398, startPoint y: 73, endPoint x: 357, endPoint y: 78, distance: 41.9
click at [357, 78] on input "Stevens" at bounding box center [422, 78] width 133 height 28
paste input "onehouse"
click at [262, 183] on button "Search" at bounding box center [248, 177] width 73 height 36
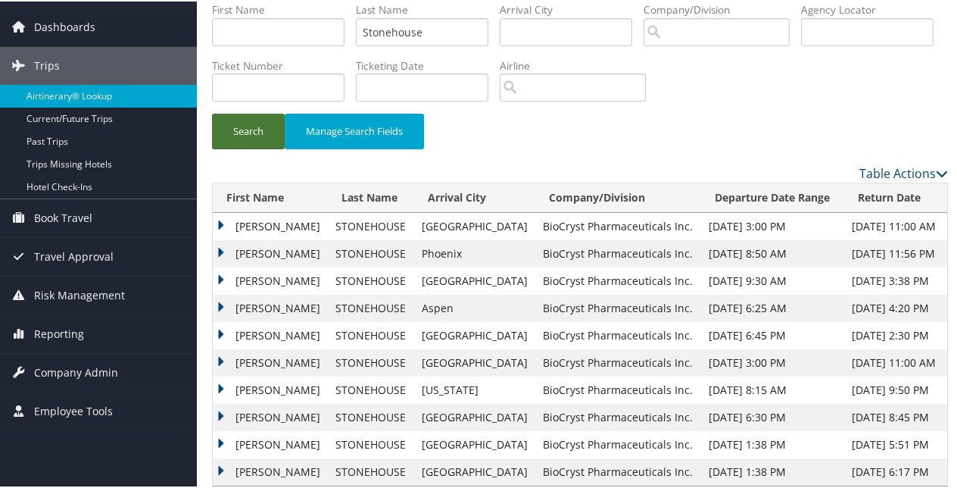
scroll to position [69, 0]
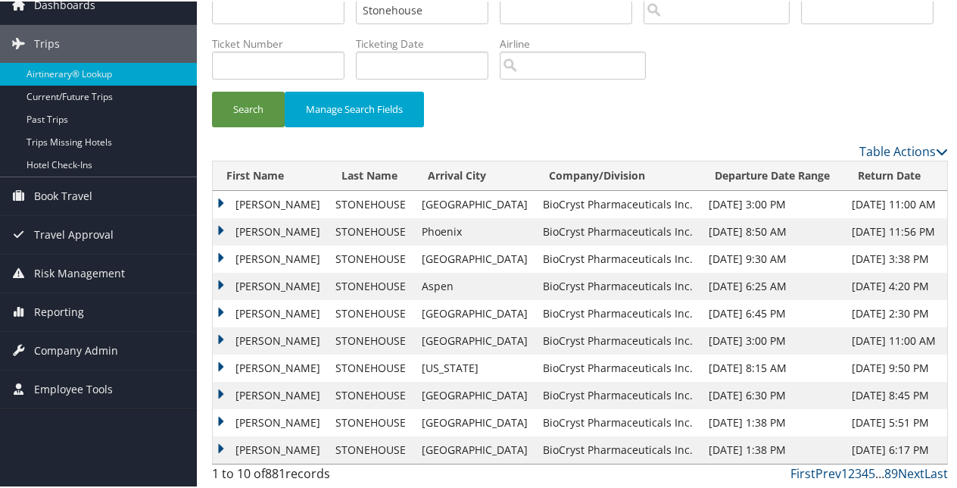
click at [214, 227] on td "JON PATRICK" at bounding box center [270, 230] width 115 height 27
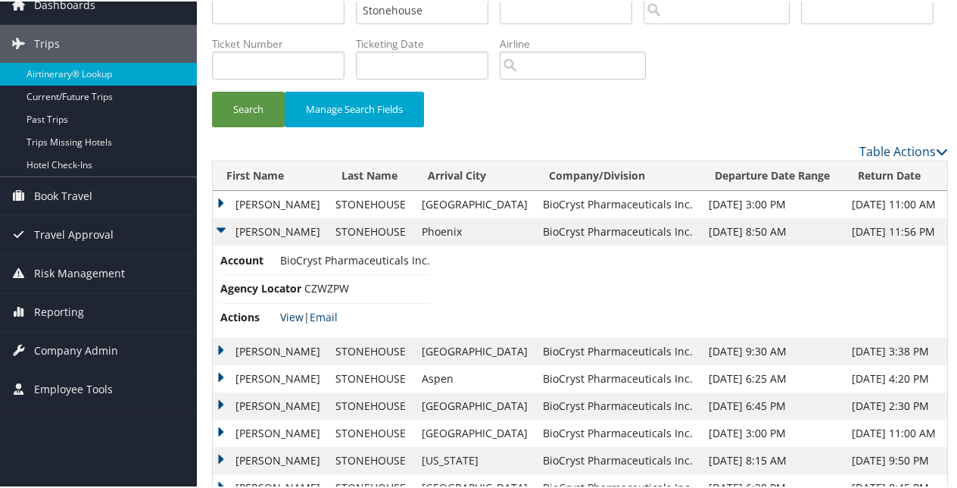
click at [285, 312] on link "View" at bounding box center [291, 315] width 23 height 14
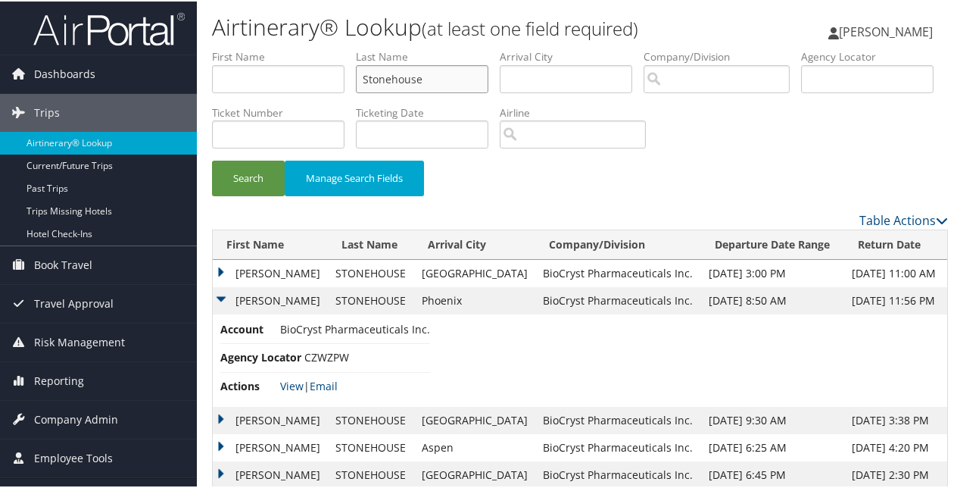
drag, startPoint x: 433, startPoint y: 74, endPoint x: 348, endPoint y: 68, distance: 85.0
click at [348, 48] on ul "First Name Last Name Stonehouse Departure City Arrival City Company/Division Ai…" at bounding box center [580, 48] width 736 height 0
paste input "uckert"
click at [245, 183] on button "Search" at bounding box center [248, 177] width 73 height 36
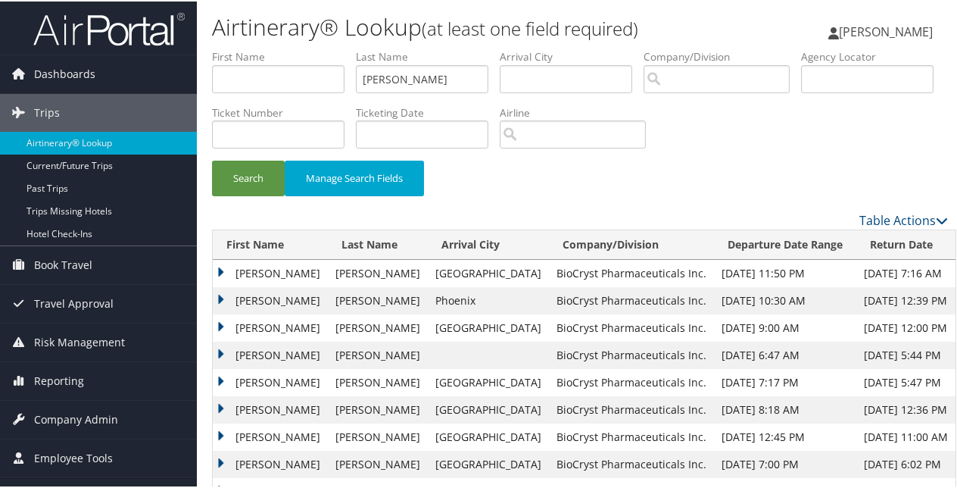
click at [224, 295] on td "AMARA ENRIGHT" at bounding box center [270, 299] width 115 height 27
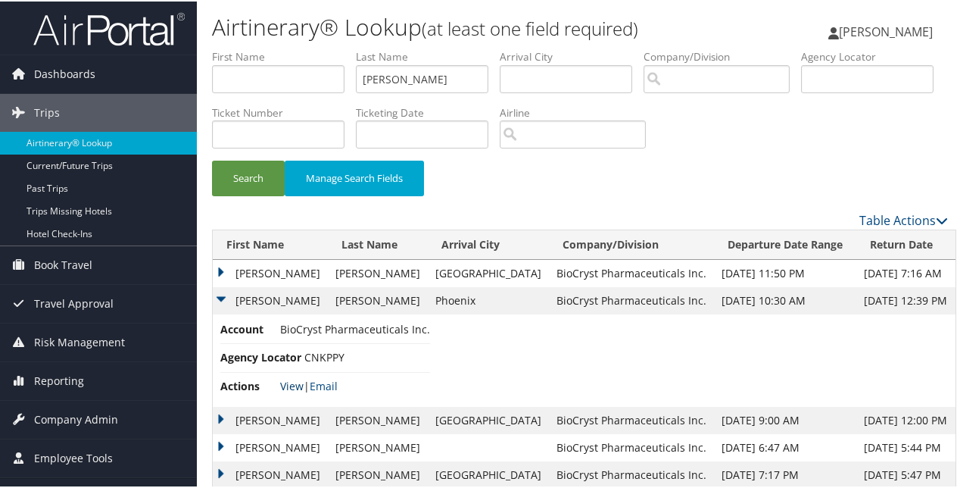
click at [291, 380] on link "View" at bounding box center [291, 384] width 23 height 14
click at [223, 261] on td "AMARA ENRIGHT" at bounding box center [270, 271] width 115 height 27
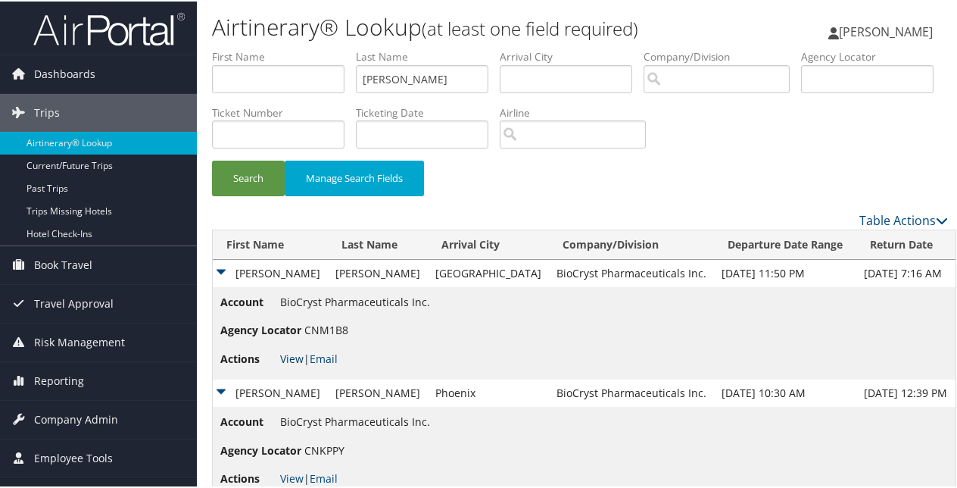
click at [291, 355] on link "View" at bounding box center [291, 357] width 23 height 14
drag, startPoint x: 441, startPoint y: 79, endPoint x: 336, endPoint y: 60, distance: 106.2
click at [336, 48] on ul "First Name Last Name Stuckert Departure City Arrival City Company/Division Airp…" at bounding box center [580, 48] width 736 height 0
paste input "Tachdjian"
click at [265, 182] on button "Search" at bounding box center [248, 177] width 73 height 36
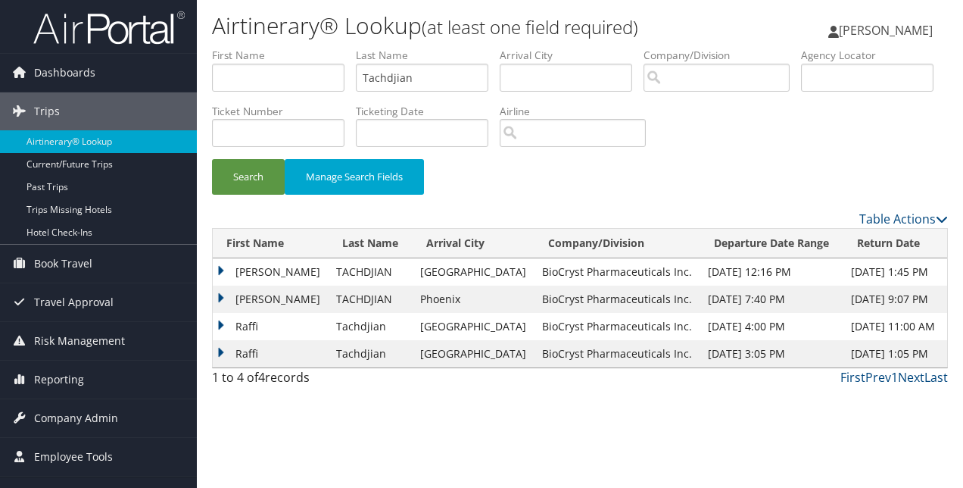
click at [214, 295] on td "RAFFI" at bounding box center [271, 299] width 116 height 27
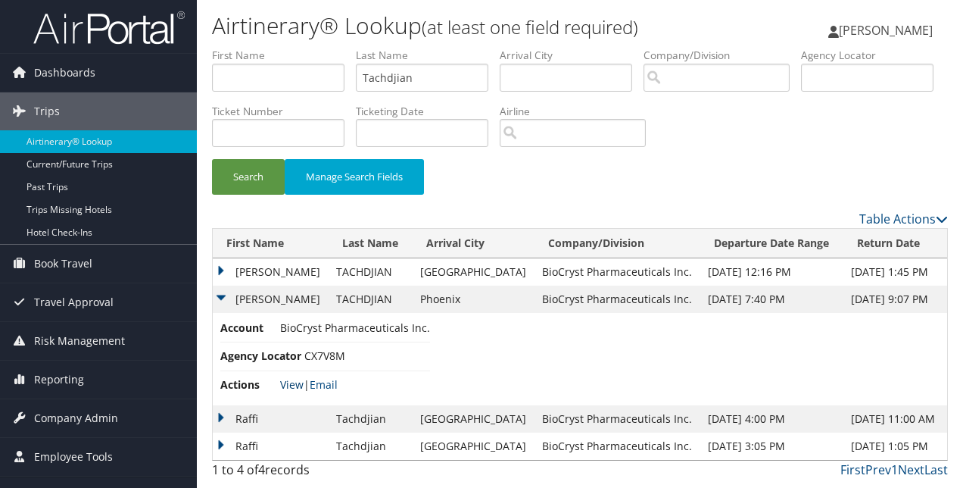
click at [288, 382] on link "View" at bounding box center [291, 384] width 23 height 14
drag, startPoint x: 425, startPoint y: 80, endPoint x: 318, endPoint y: 79, distance: 106.8
click at [318, 48] on ul "First Name Last Name Tachdjian Departure City Arrival City Company/Division Air…" at bounding box center [580, 48] width 736 height 0
paste input "higpe"
click at [212, 159] on button "Search" at bounding box center [248, 177] width 73 height 36
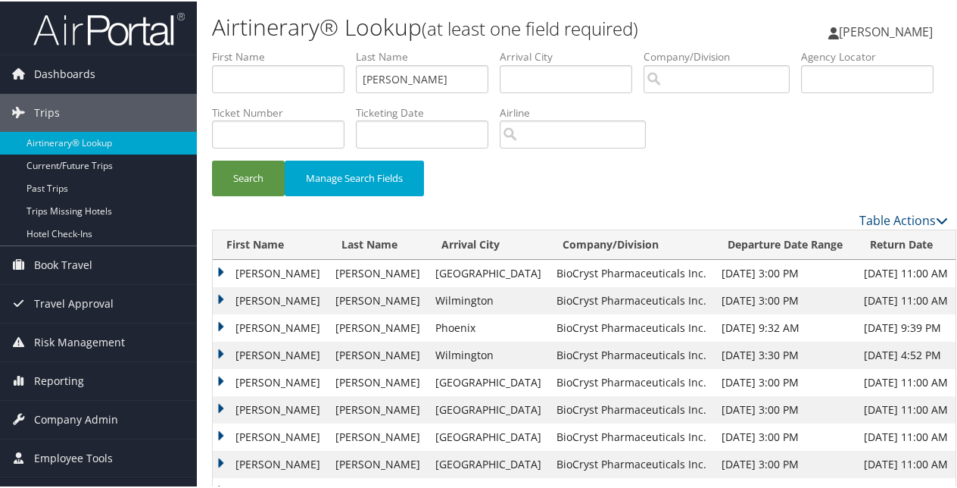
click at [221, 325] on td "MARY ZESK" at bounding box center [270, 326] width 115 height 27
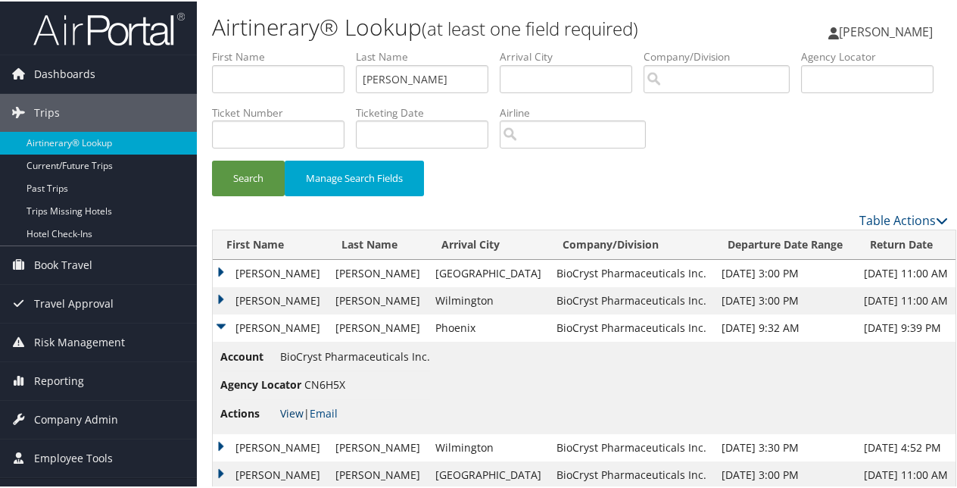
click at [286, 407] on link "View" at bounding box center [291, 411] width 23 height 14
drag, startPoint x: 242, startPoint y: 73, endPoint x: 256, endPoint y: 76, distance: 14.6
click at [242, 73] on input "text" at bounding box center [278, 78] width 133 height 28
drag, startPoint x: 419, startPoint y: 83, endPoint x: 332, endPoint y: 70, distance: 88.0
click at [332, 48] on ul "First Name Last Name Thigpen Departure City Arrival City Company/Division Airpo…" at bounding box center [580, 48] width 736 height 0
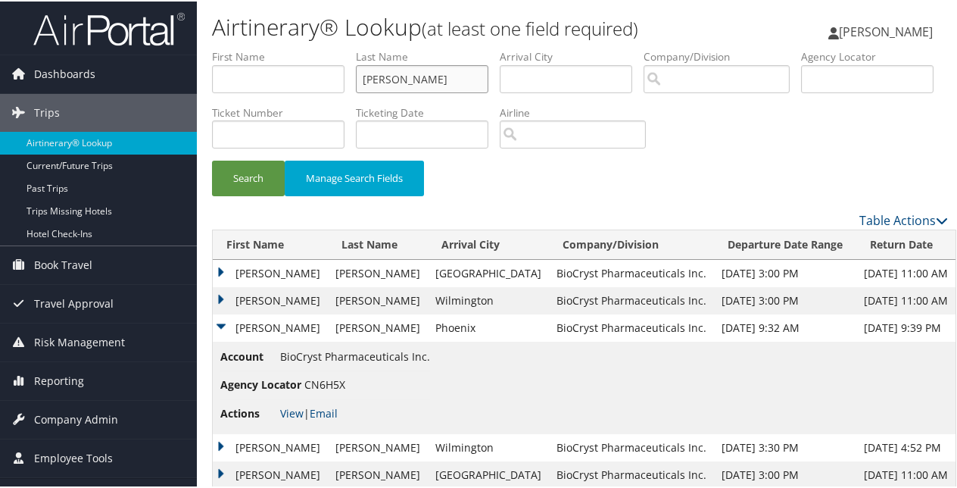
paste input "illey"
click at [254, 181] on button "Search" at bounding box center [248, 177] width 73 height 36
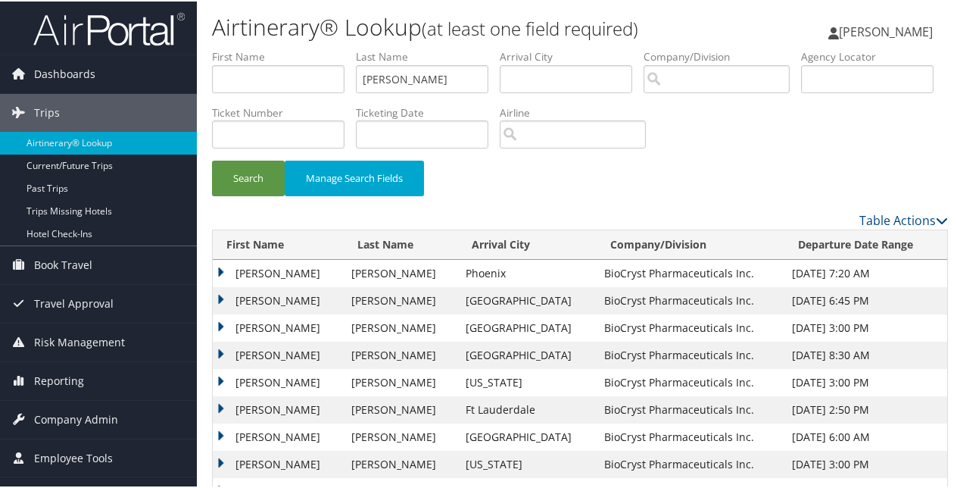
click at [221, 266] on td "ALEXANDER PRESTON" at bounding box center [278, 271] width 131 height 27
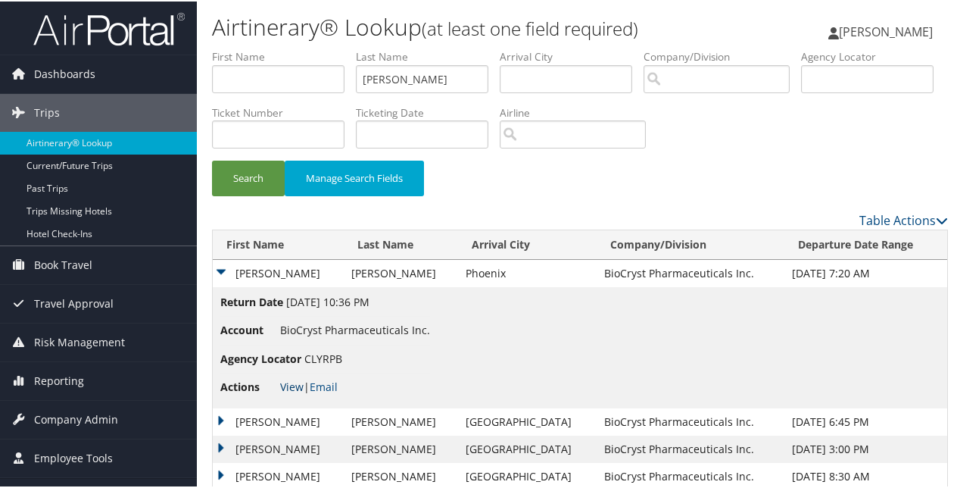
click at [289, 379] on link "View" at bounding box center [291, 385] width 23 height 14
drag, startPoint x: 401, startPoint y: 84, endPoint x: 346, endPoint y: 76, distance: 55.9
click at [346, 48] on ul "First Name Last Name Tilley Departure City Arrival City Company/Division Airpor…" at bounding box center [580, 48] width 736 height 0
paste input "Wackerhagen"
click at [212, 159] on button "Search" at bounding box center [248, 177] width 73 height 36
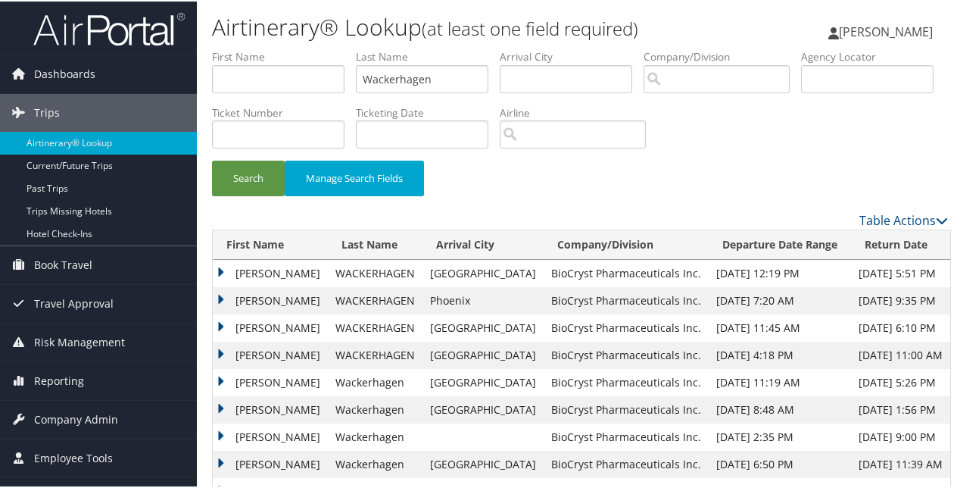
click at [222, 296] on td "KELLY MULLINS" at bounding box center [270, 299] width 115 height 27
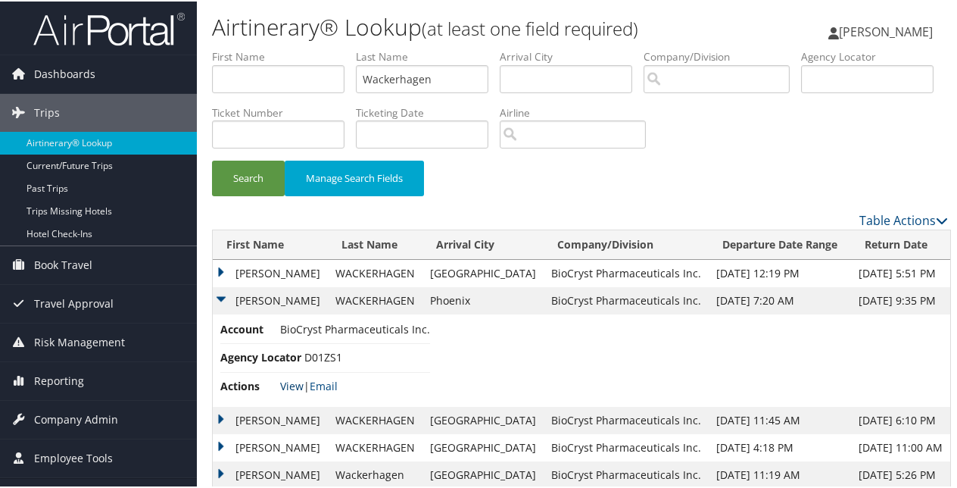
click at [292, 381] on link "View" at bounding box center [291, 384] width 23 height 14
drag, startPoint x: 439, startPoint y: 73, endPoint x: 350, endPoint y: 67, distance: 89.6
click at [350, 48] on ul "First Name Last Name Wackerhagen Departure City Arrival City Company/Division A…" at bounding box center [580, 48] width 736 height 0
paste input "gner"
click at [245, 180] on button "Search" at bounding box center [248, 177] width 73 height 36
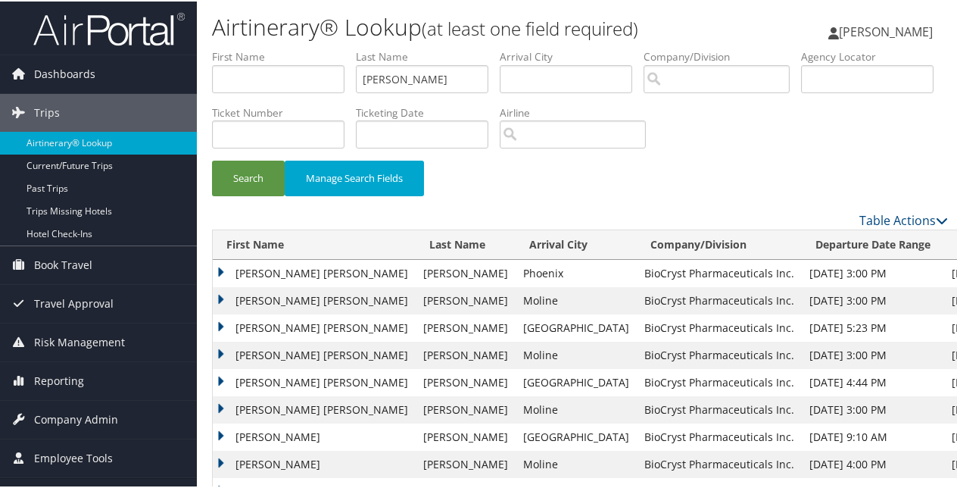
click at [220, 267] on td "LAURA ELIZABETH" at bounding box center [314, 271] width 203 height 27
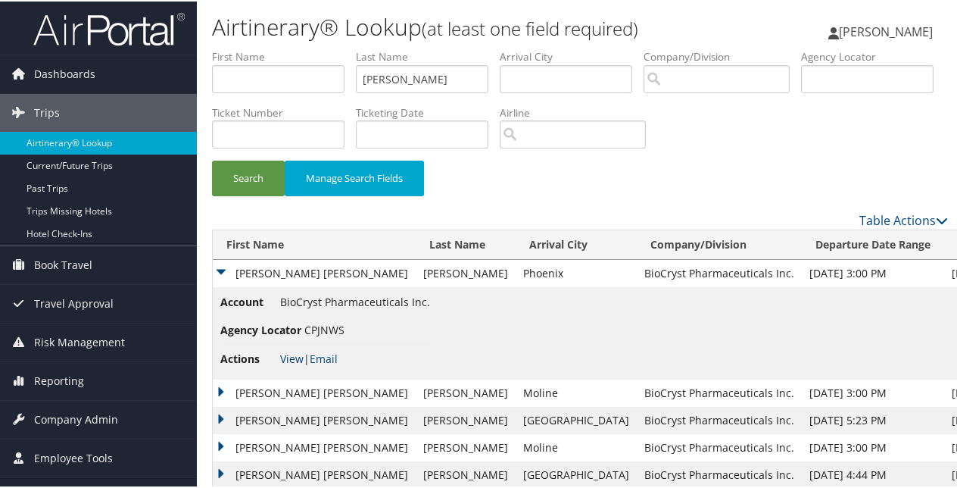
click at [295, 359] on link "View" at bounding box center [291, 357] width 23 height 14
drag, startPoint x: 409, startPoint y: 77, endPoint x: 357, endPoint y: 77, distance: 51.5
click at [357, 77] on input "Wagner" at bounding box center [422, 78] width 133 height 28
paste input "eitkamp"
click at [254, 176] on button "Search" at bounding box center [248, 177] width 73 height 36
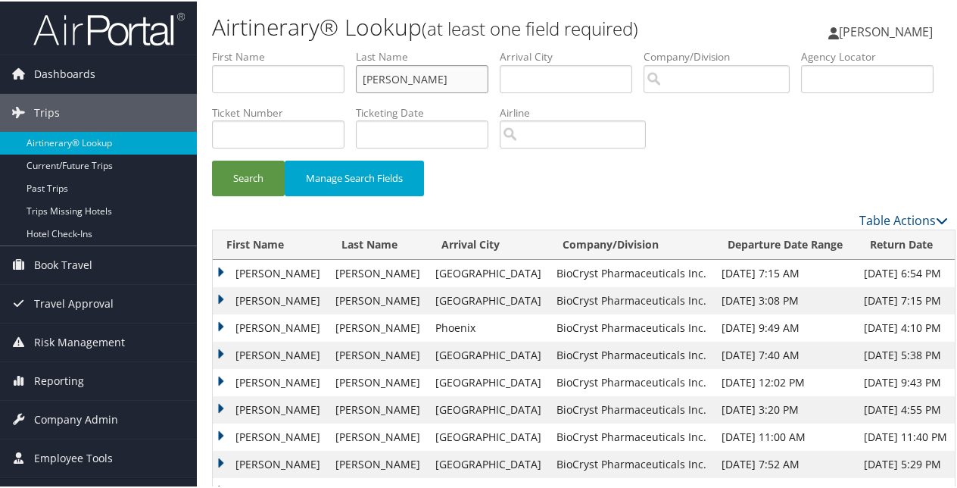
drag, startPoint x: 433, startPoint y: 80, endPoint x: 323, endPoint y: 80, distance: 109.8
click at [330, 48] on ul "First Name Last Name Weitkamp Departure City Arrival City Company/Division Airp…" at bounding box center [580, 48] width 736 height 0
paste input "ilber"
type input "Wilber"
click at [270, 174] on button "Search" at bounding box center [248, 177] width 73 height 36
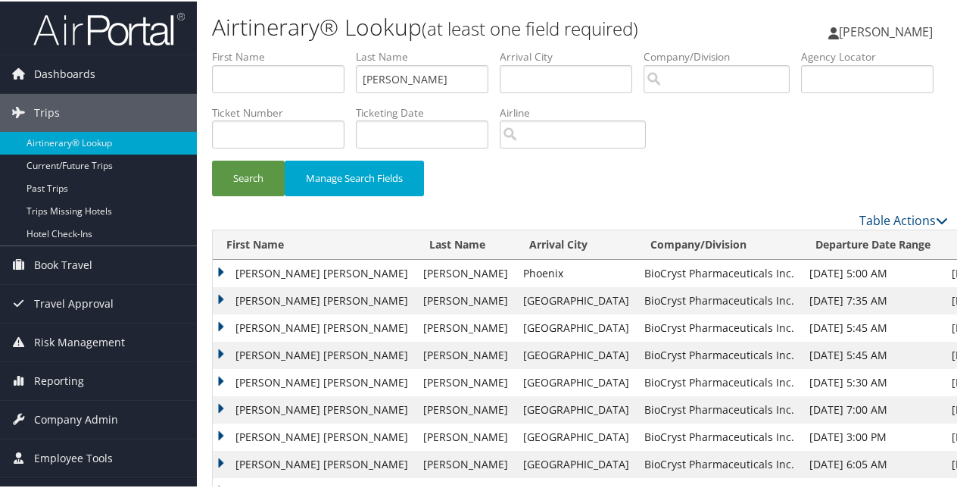
click at [221, 273] on td "MARY JENELLE" at bounding box center [314, 271] width 203 height 27
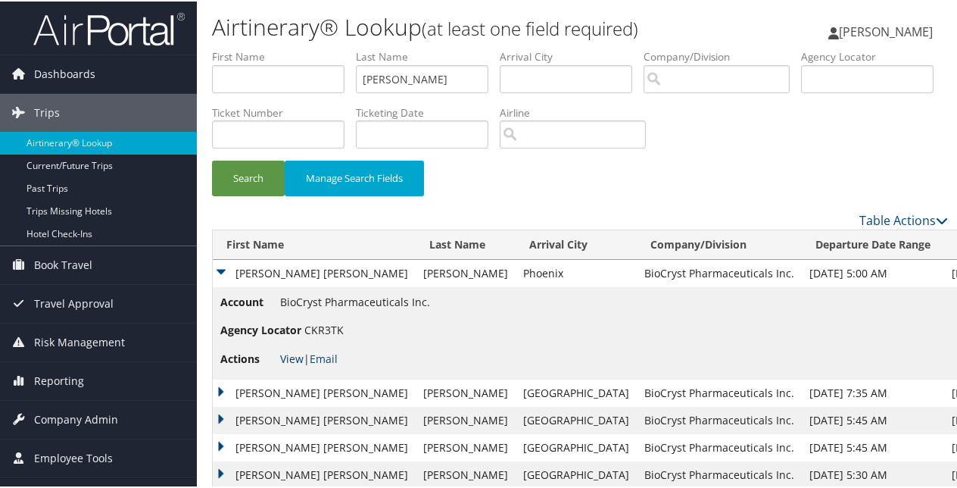
click at [297, 353] on link "View" at bounding box center [291, 357] width 23 height 14
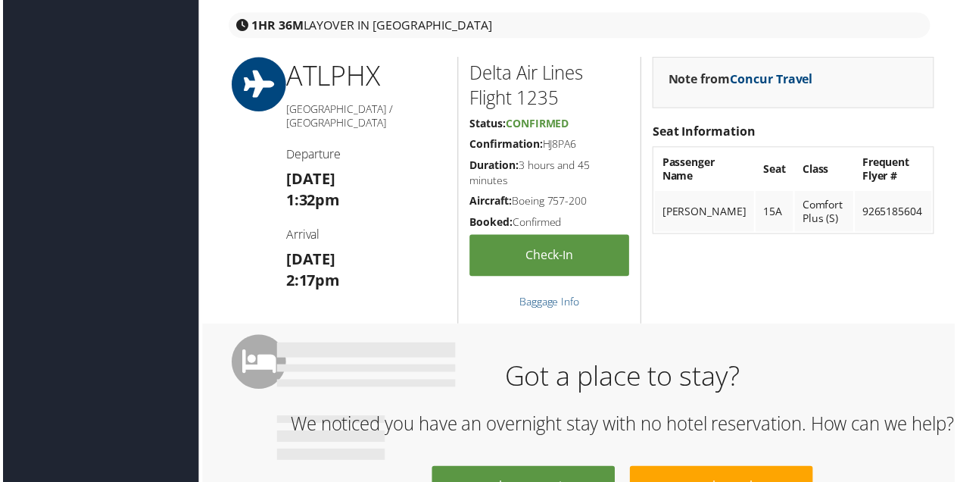
scroll to position [682, 0]
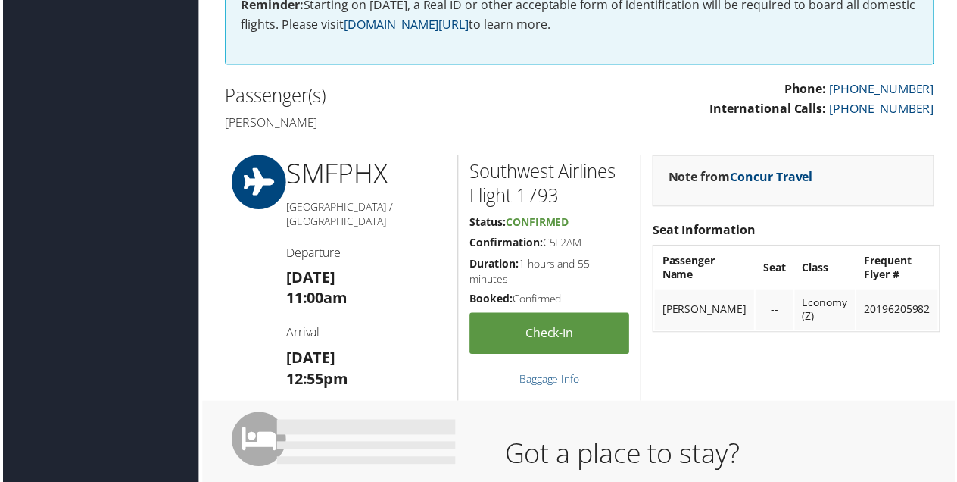
scroll to position [151, 0]
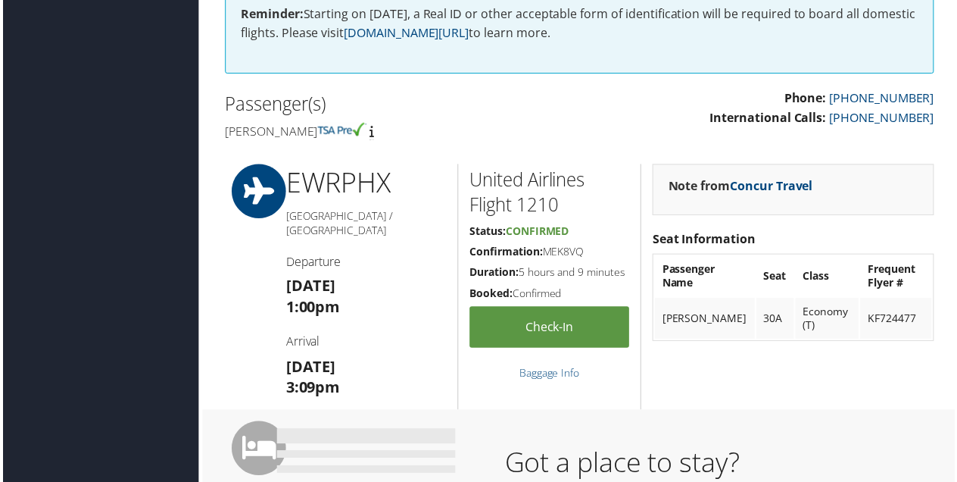
scroll to position [530, 0]
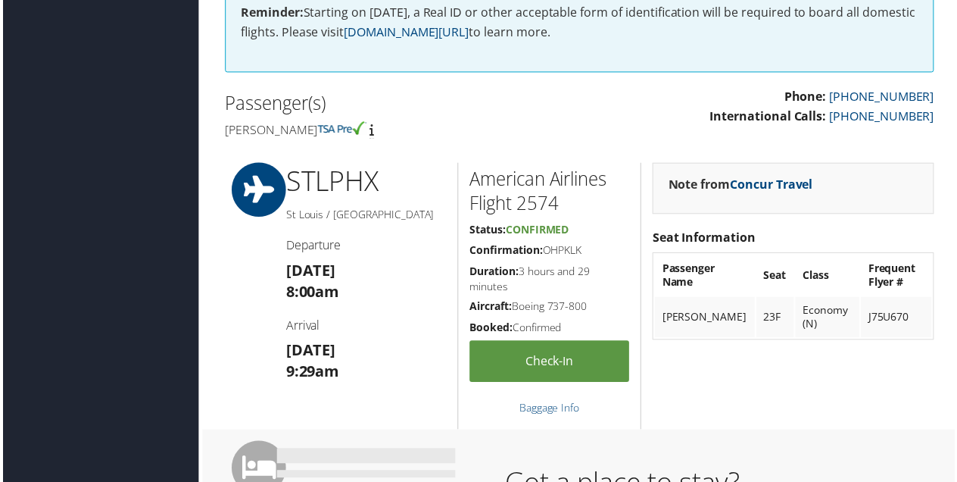
scroll to position [454, 0]
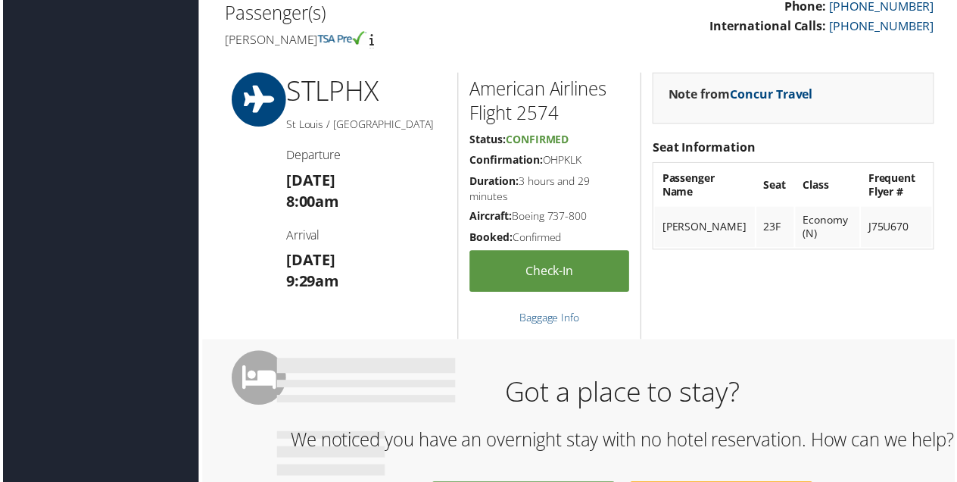
click at [328, 314] on div "STL PHX [GEOGRAPHIC_DATA] / [GEOGRAPHIC_DATA] Departure [DATE] 8:00am Arrival […" at bounding box center [365, 207] width 184 height 268
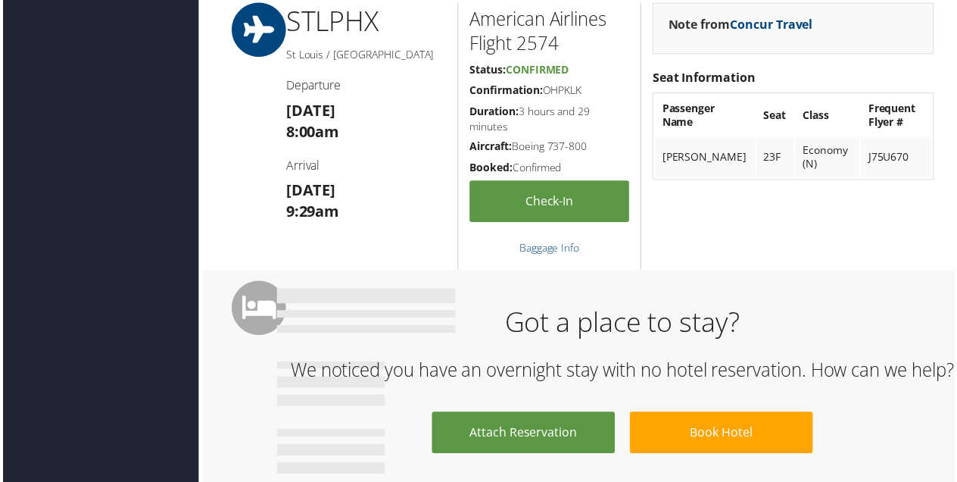
scroll to position [833, 0]
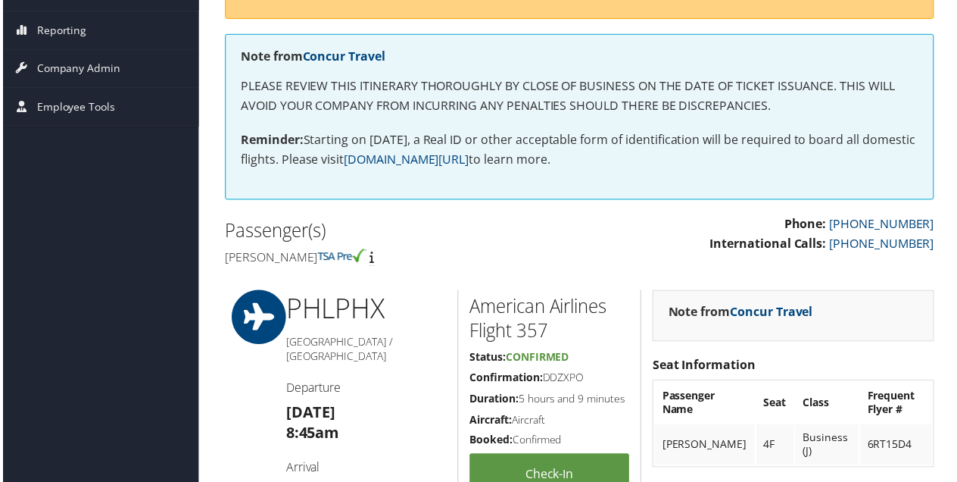
scroll to position [234, 0]
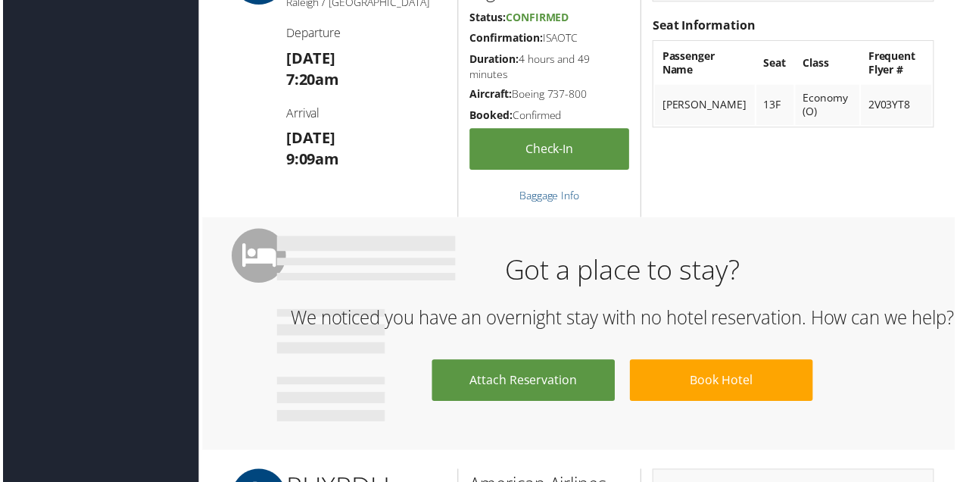
scroll to position [379, 0]
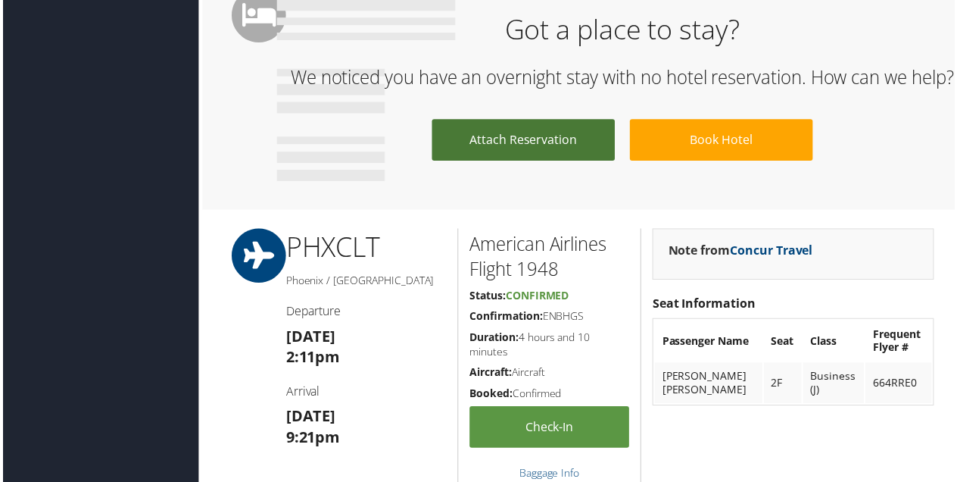
scroll to position [909, 0]
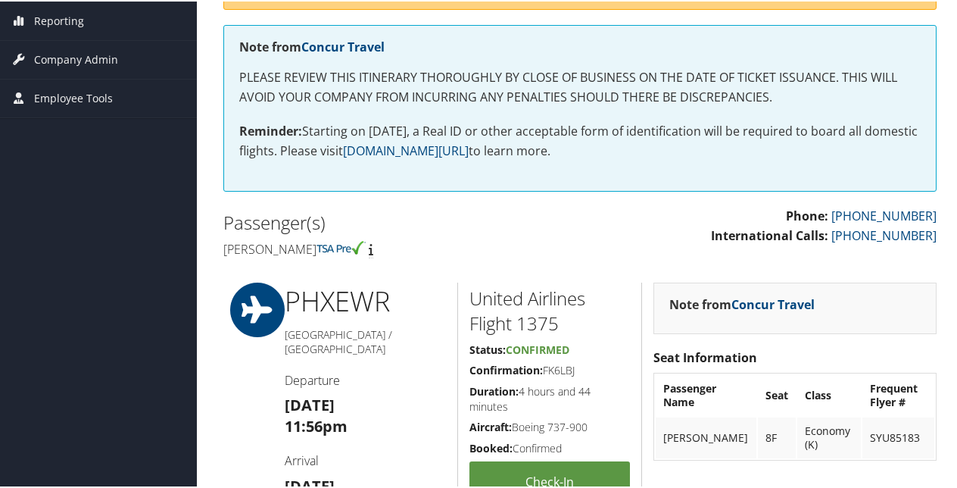
scroll to position [310, 0]
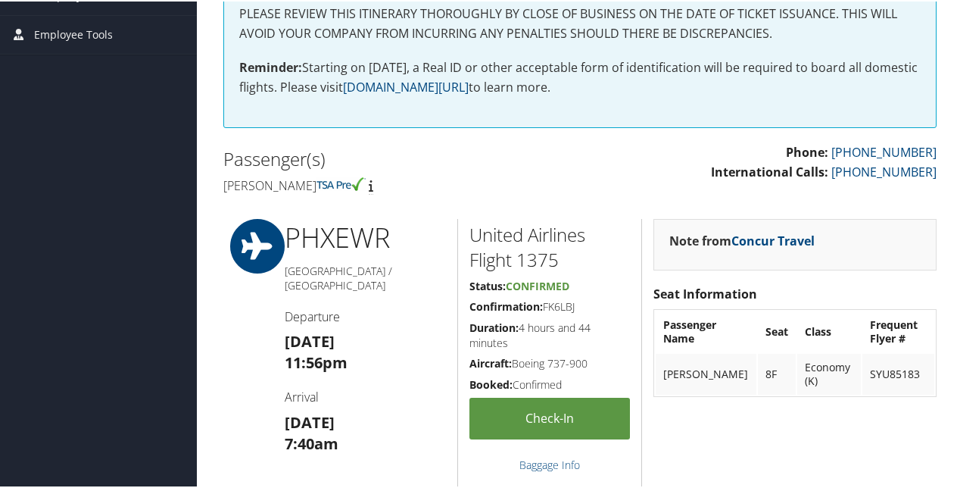
click at [143, 109] on div "Dashboards AirPortal 360™ (Manager) My Travel Dashboard Trips Airtinerary® Look…" at bounding box center [481, 431] width 963 height 1482
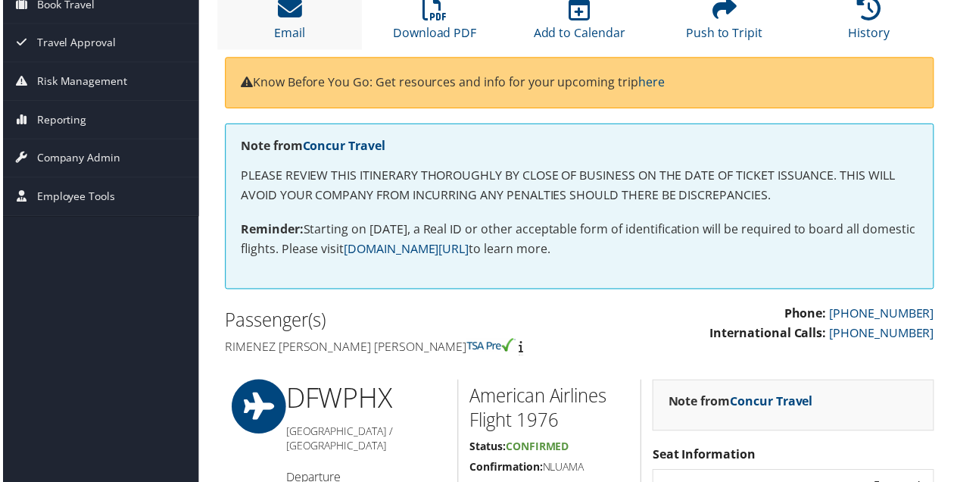
scroll to position [76, 0]
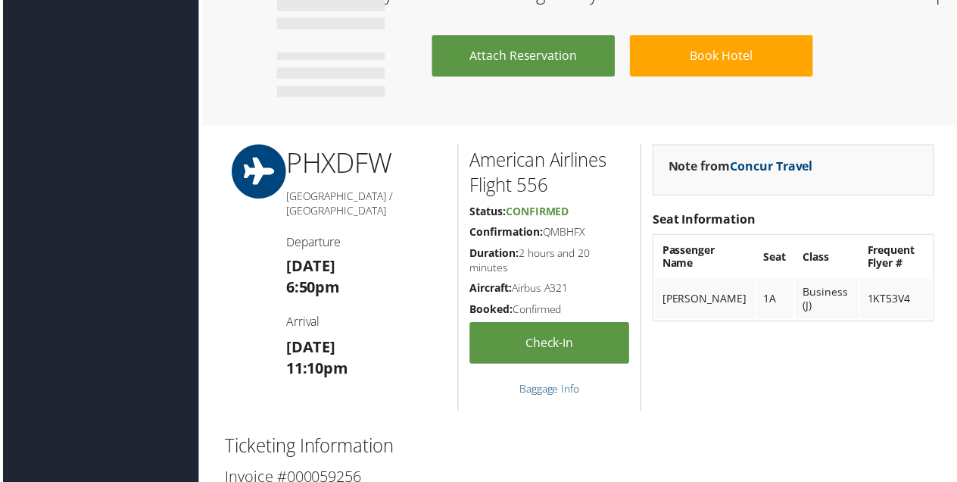
scroll to position [909, 0]
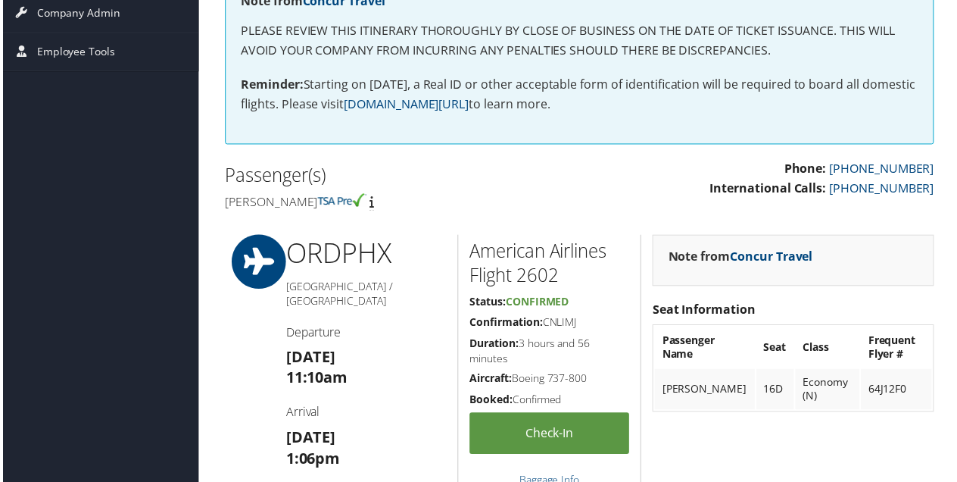
scroll to position [159, 0]
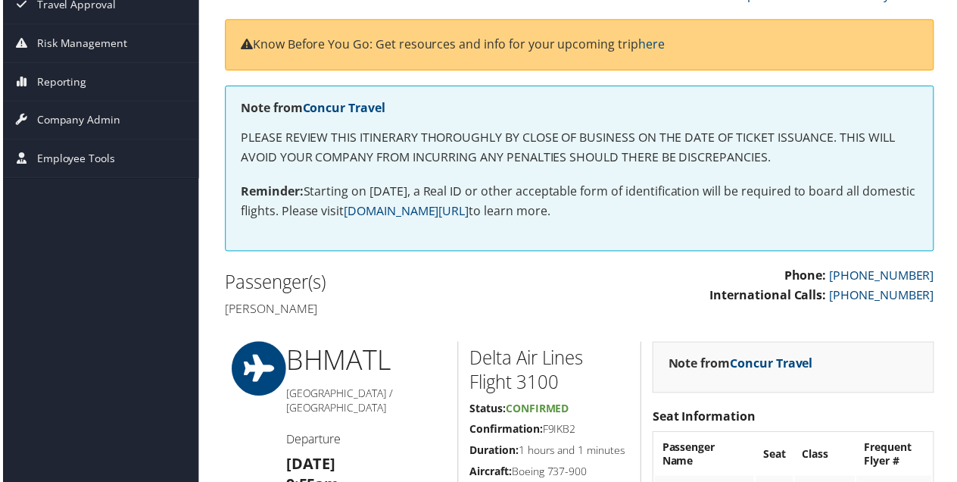
scroll to position [76, 0]
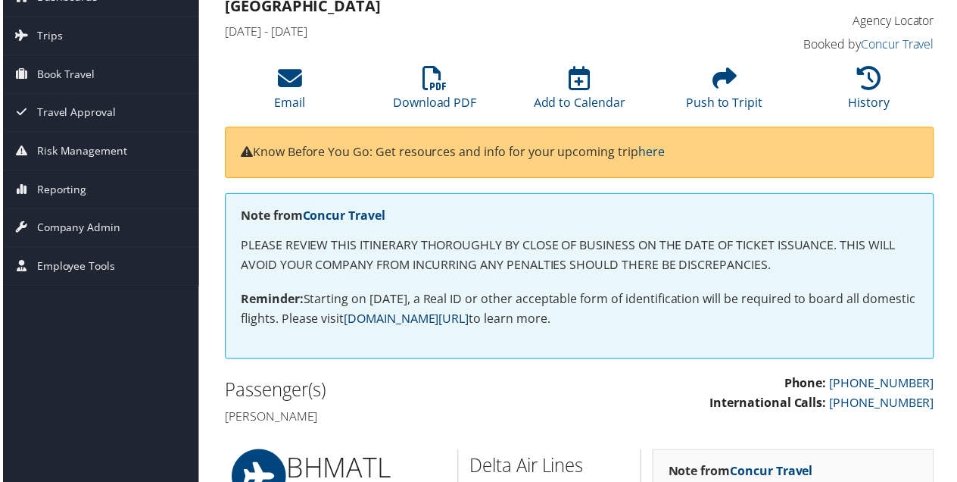
click at [441, 317] on link "[DOMAIN_NAME][URL]" at bounding box center [406, 319] width 126 height 17
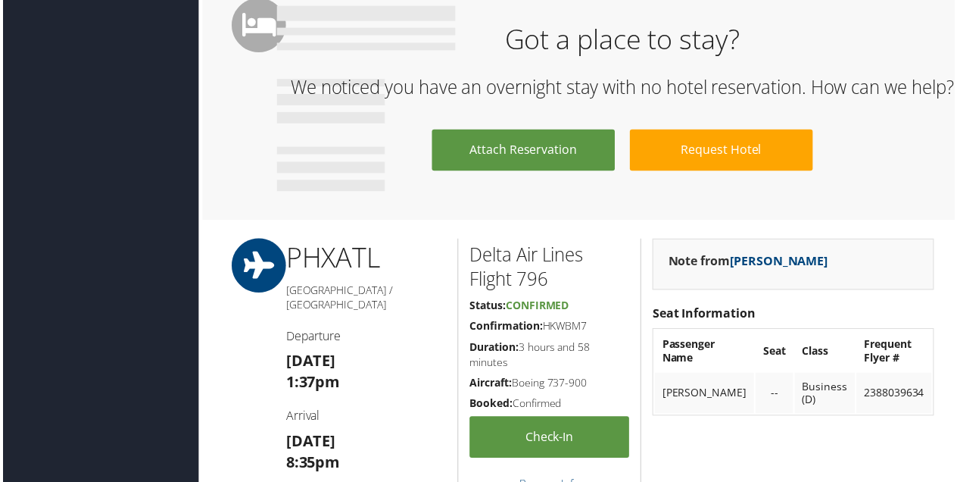
scroll to position [833, 0]
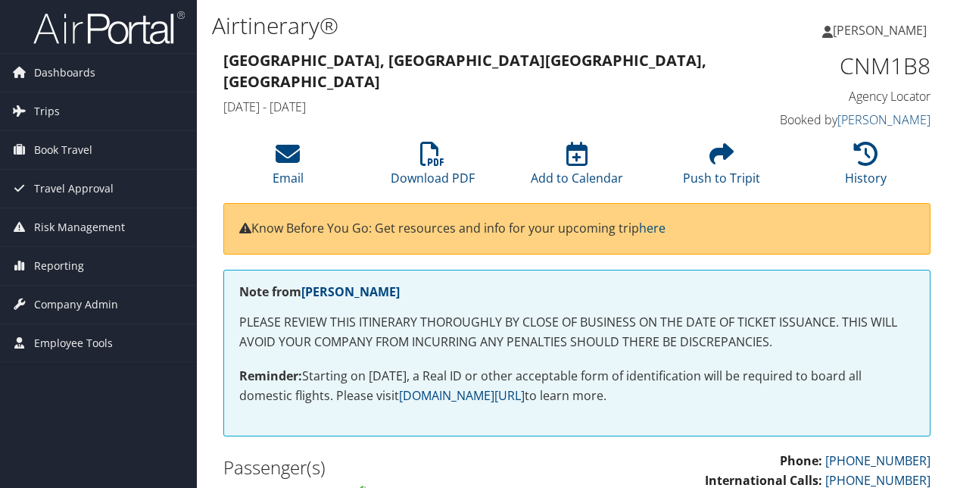
scroll to position [461, 0]
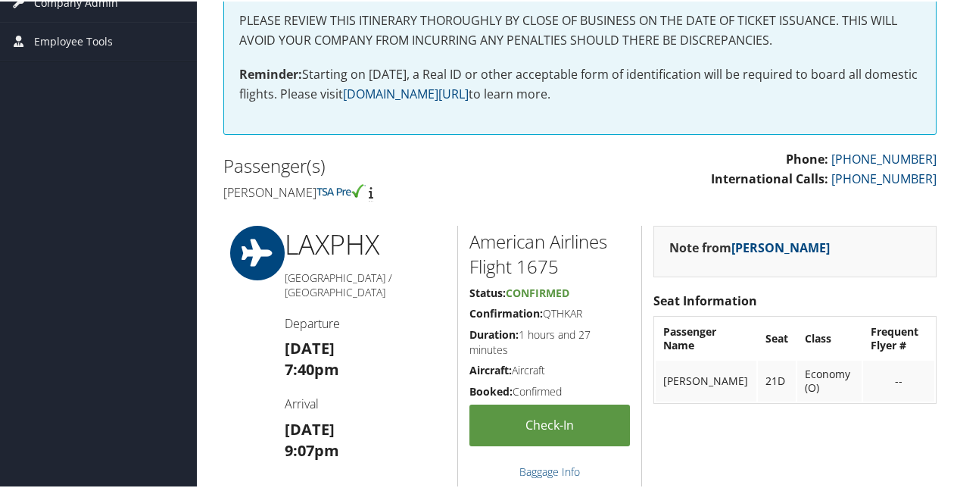
scroll to position [454, 0]
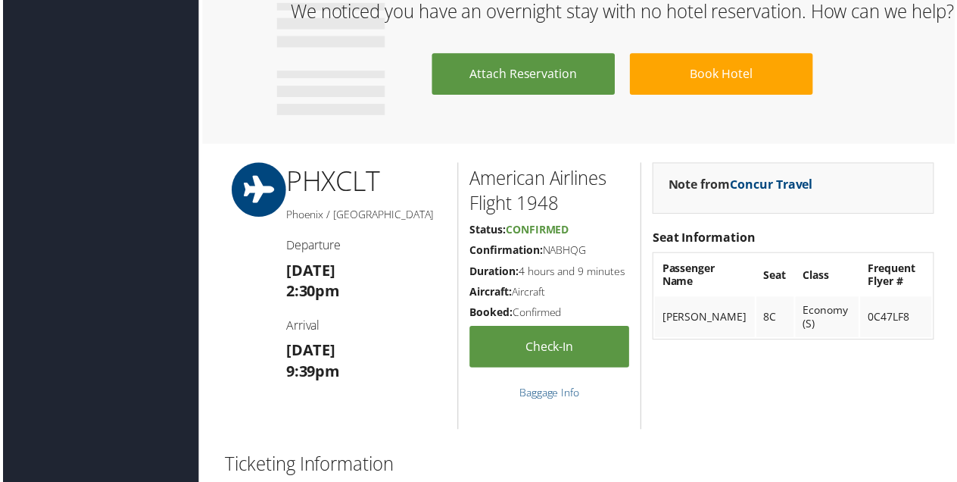
scroll to position [909, 0]
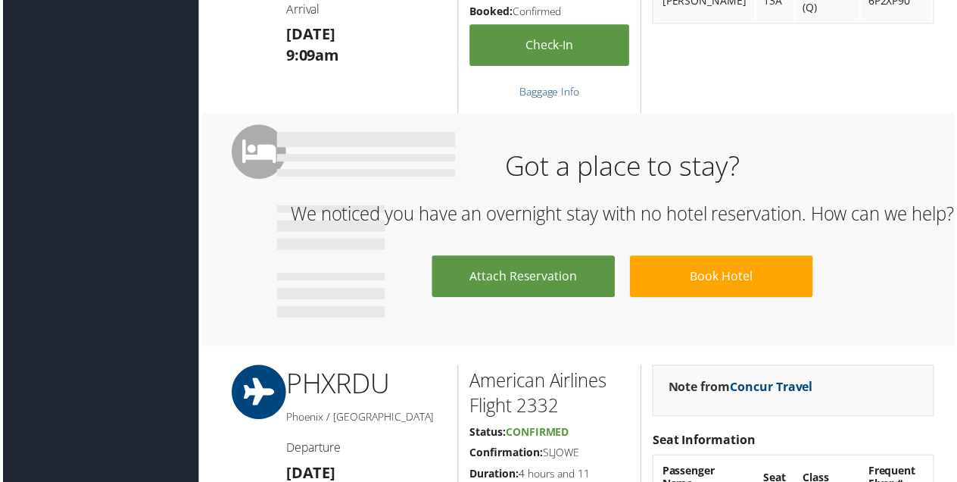
scroll to position [909, 0]
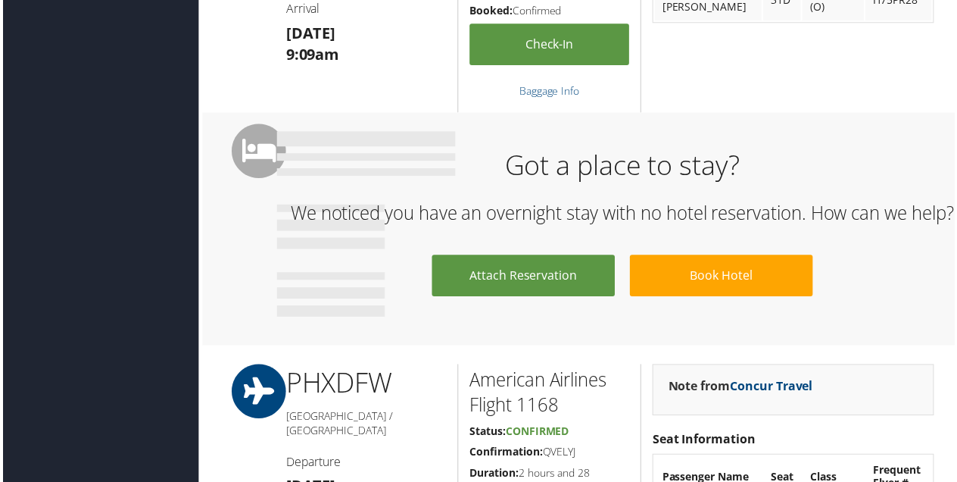
scroll to position [909, 0]
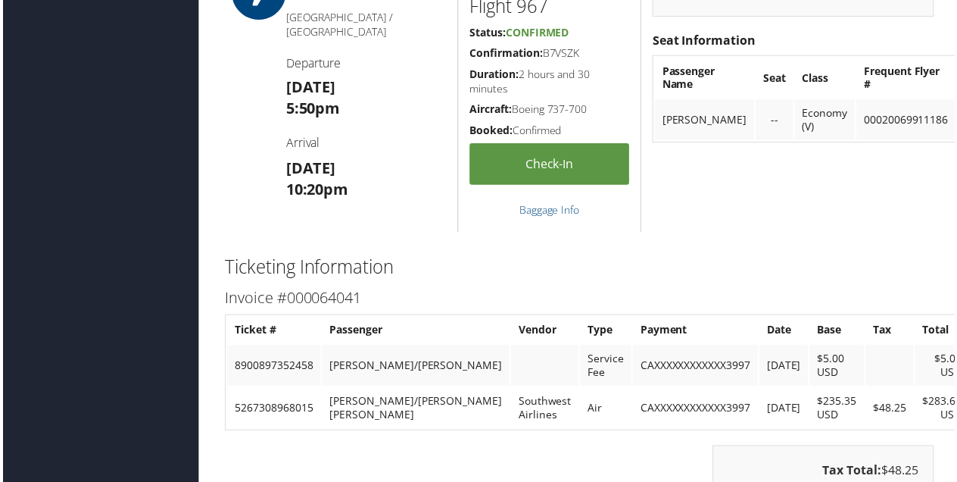
scroll to position [1060, 0]
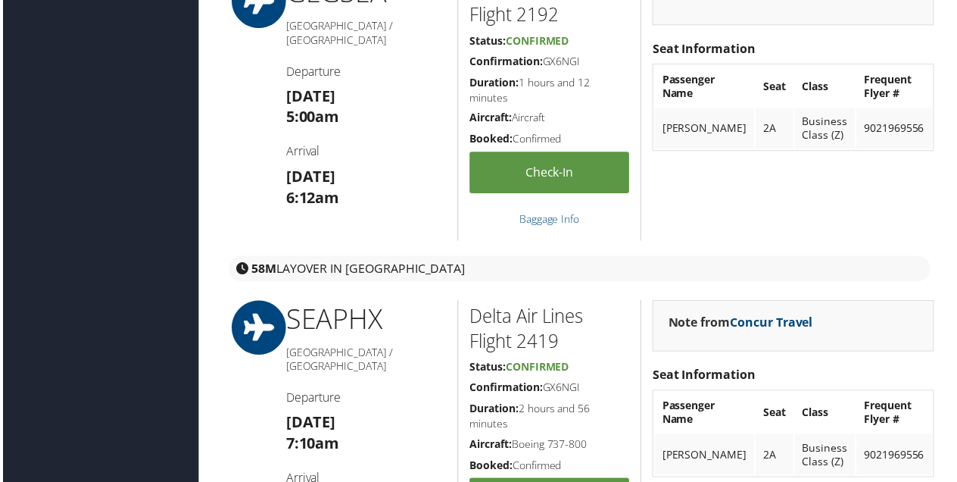
scroll to position [757, 0]
